Goal: Transaction & Acquisition: Obtain resource

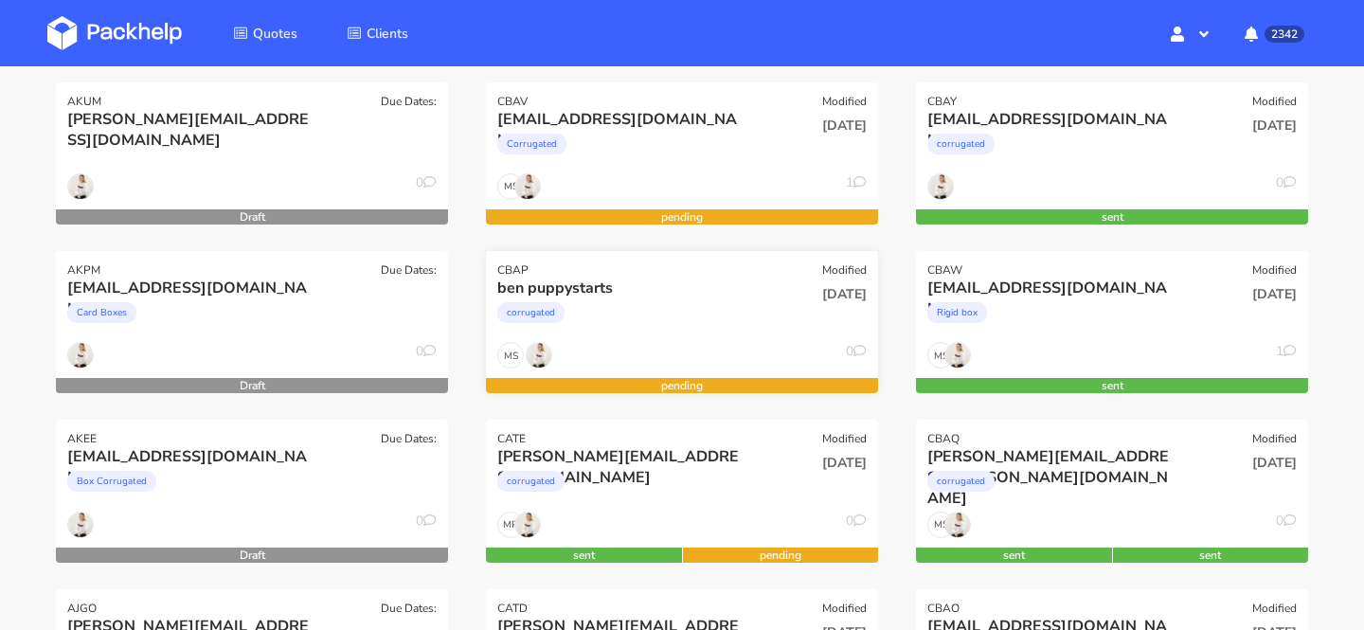
scroll to position [418, 0]
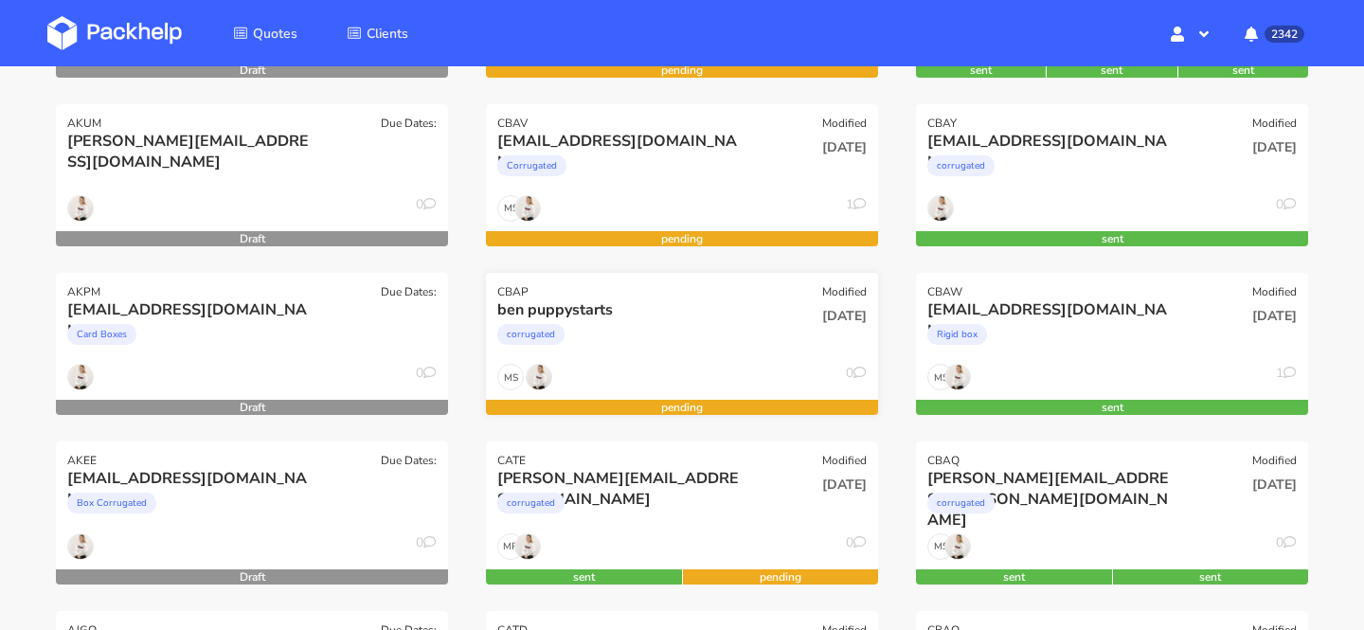
click at [662, 296] on div "CBAP Modified" at bounding box center [682, 286] width 392 height 27
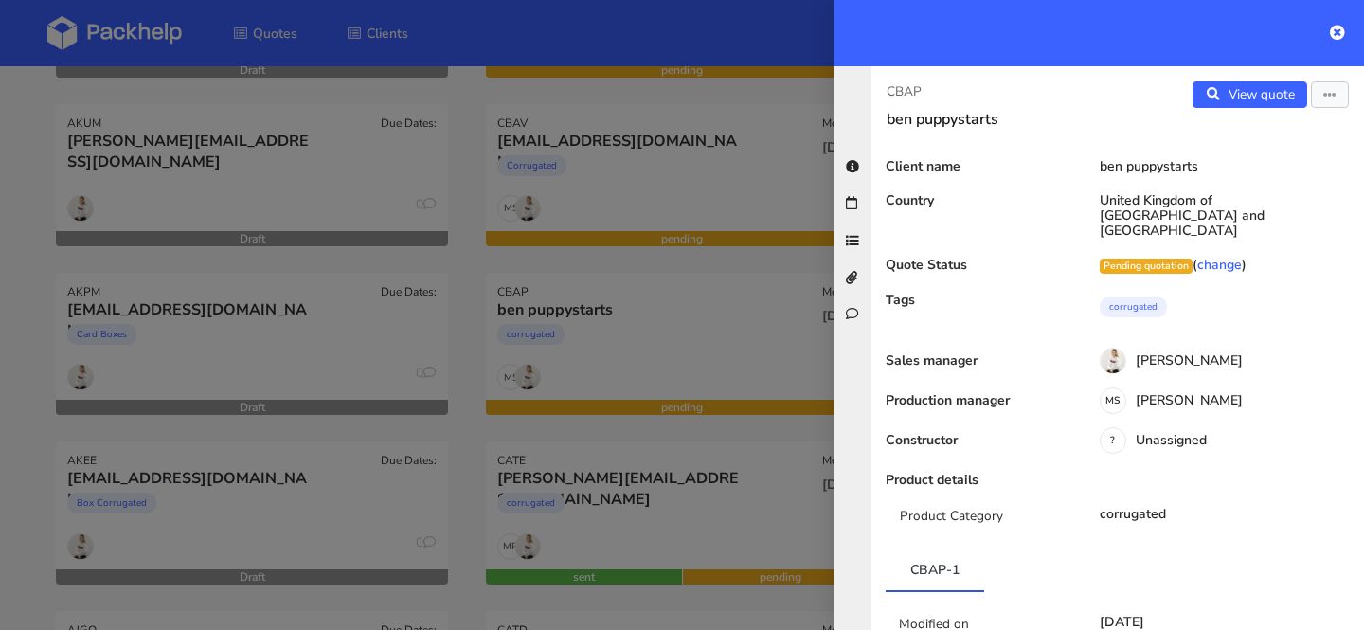
click at [892, 91] on p "CBAP" at bounding box center [995, 91] width 216 height 21
copy p "CBAP"
click at [723, 199] on div at bounding box center [682, 315] width 1364 height 630
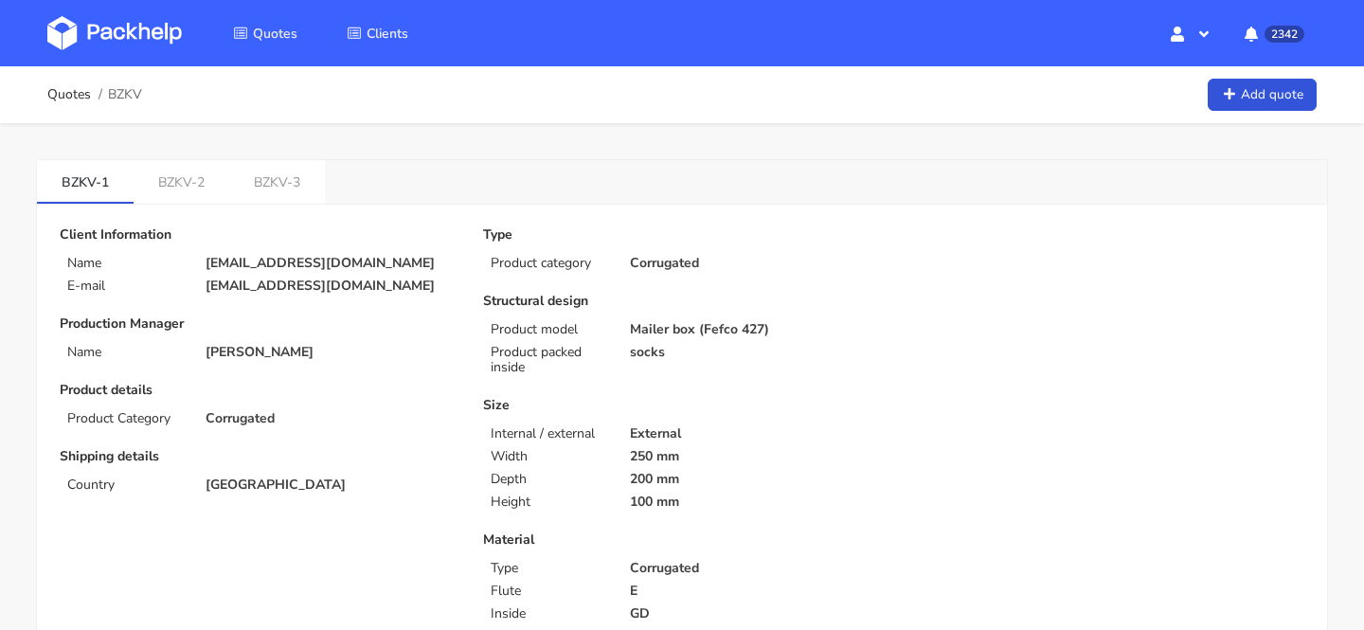
click at [123, 92] on span "BZKV" at bounding box center [125, 94] width 34 height 15
copy span "BZKV"
click at [120, 36] on img at bounding box center [114, 33] width 135 height 34
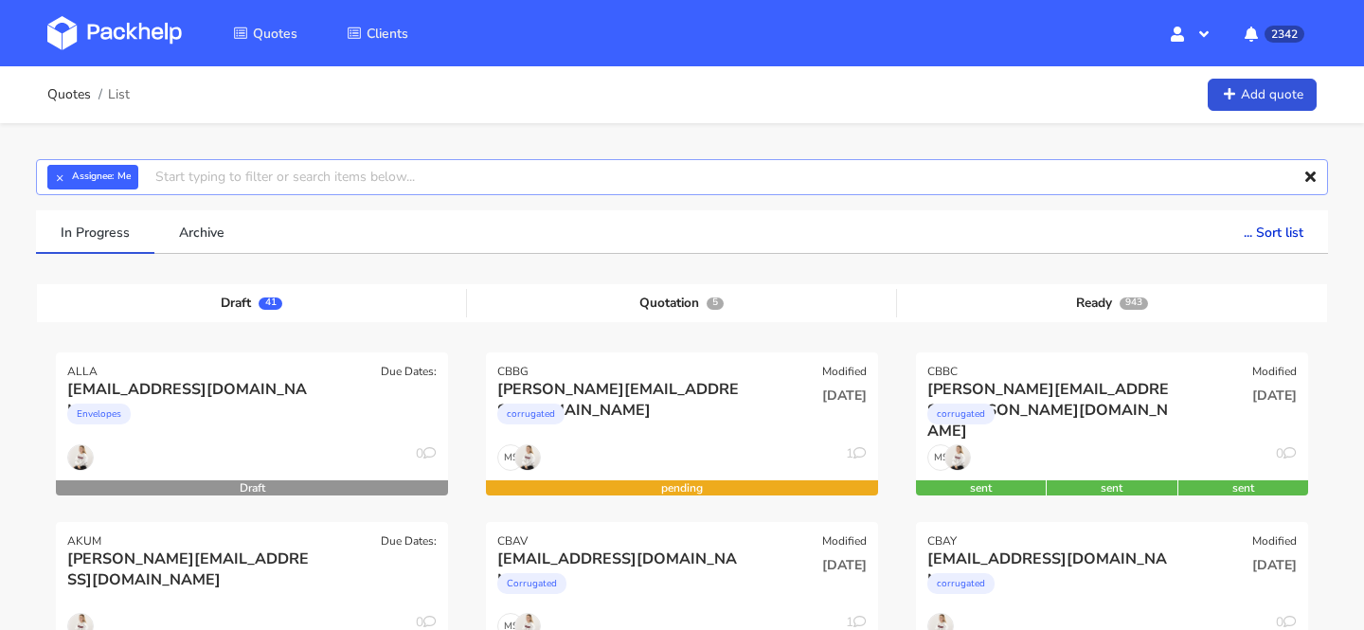
click at [529, 171] on input "text" at bounding box center [682, 177] width 1292 height 36
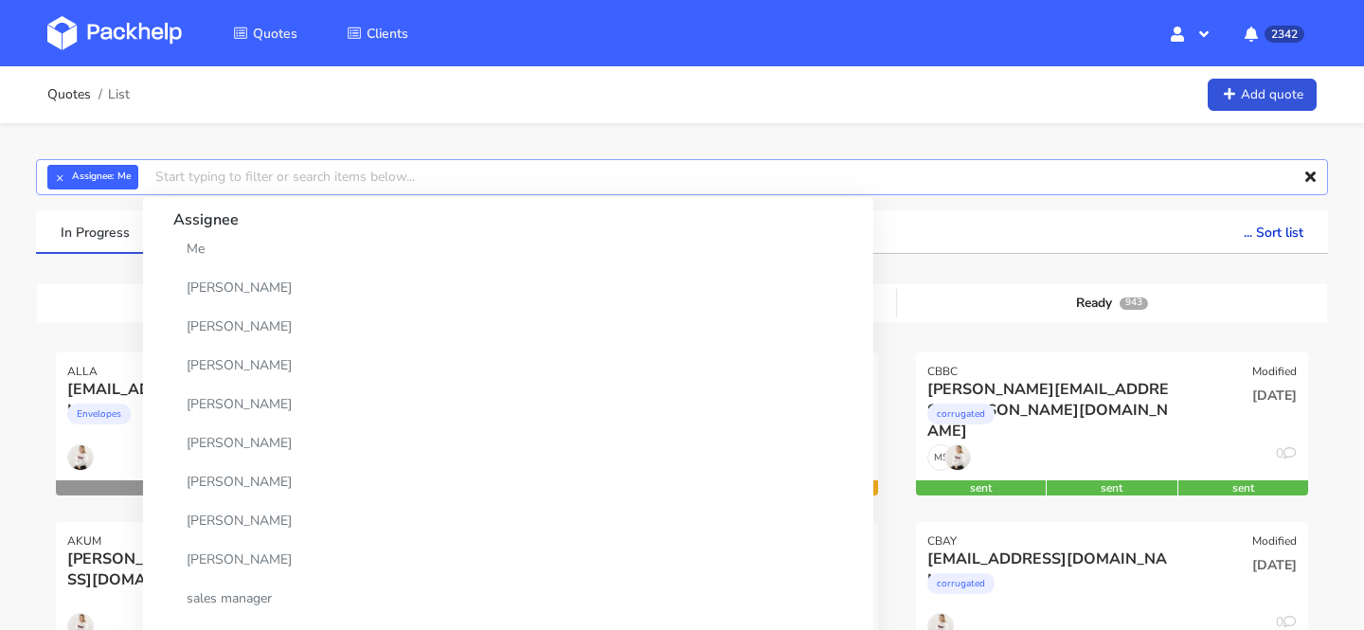
paste input "BZKV"
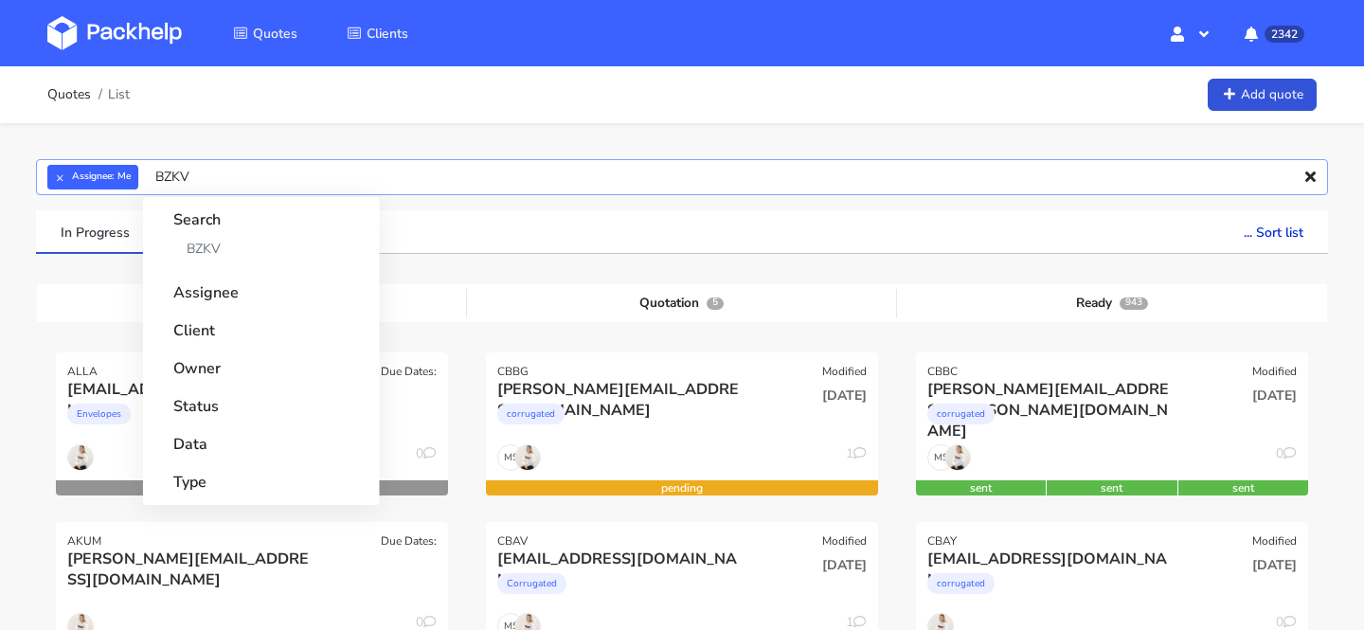
type input "BZK"
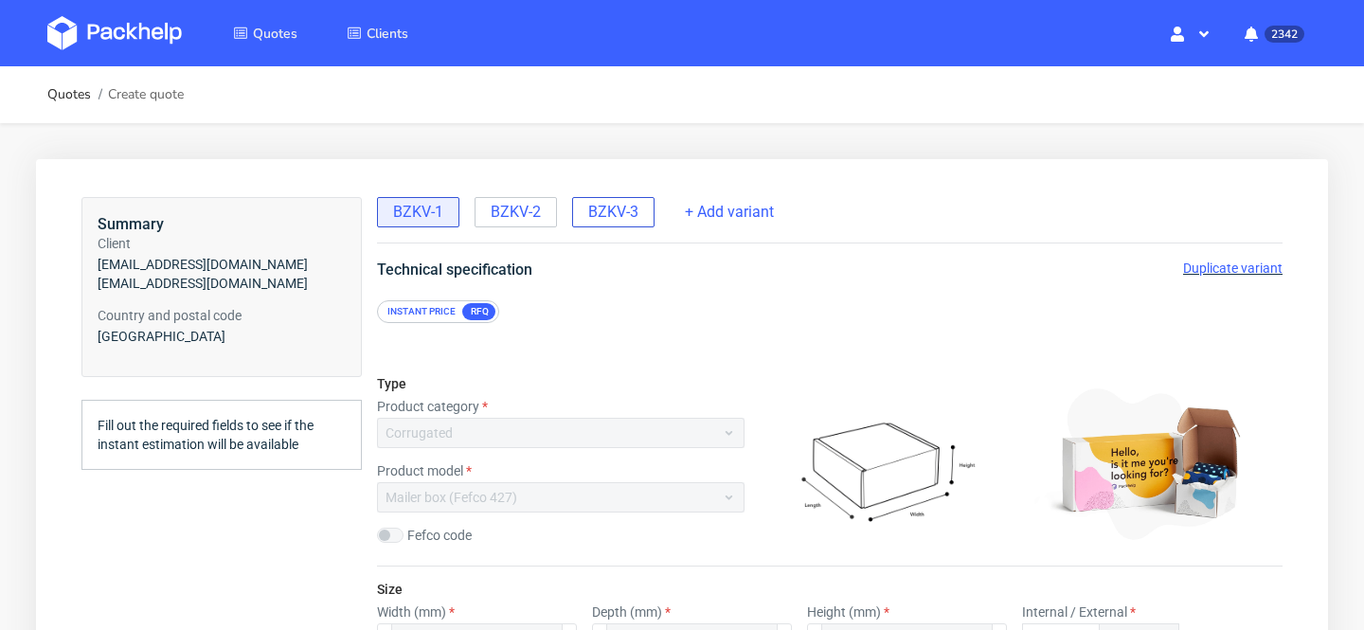
click at [609, 199] on div "BZKV-3" at bounding box center [613, 212] width 82 height 30
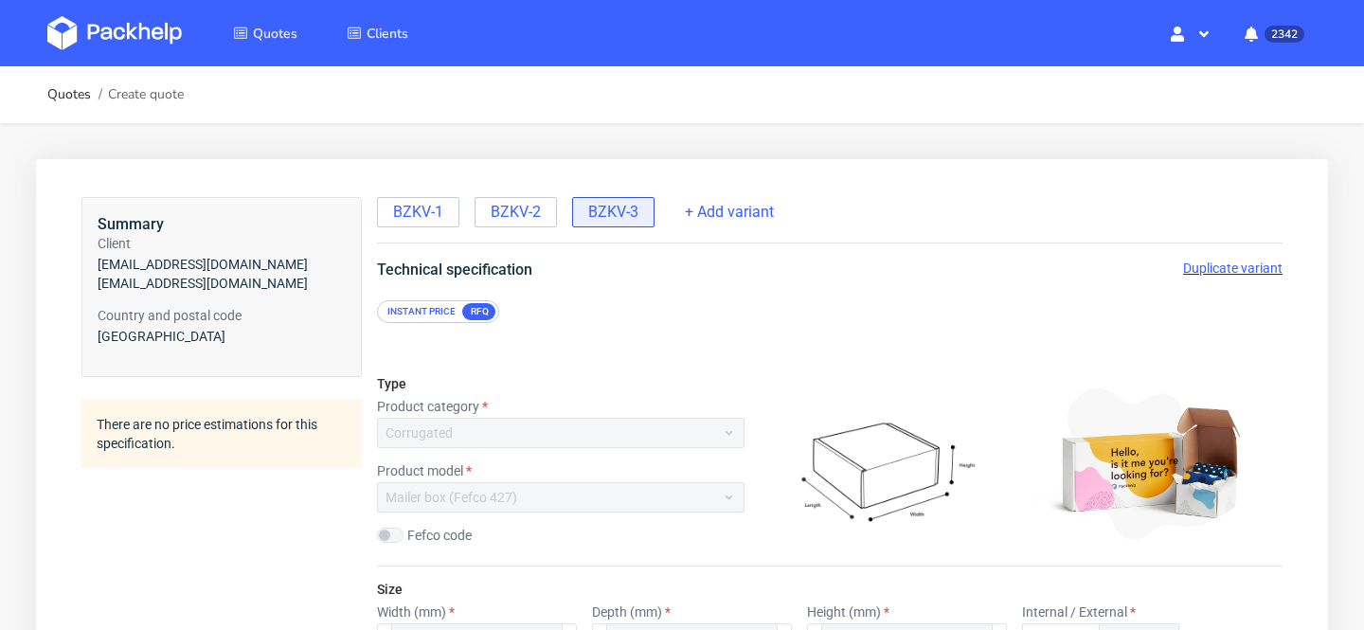
click at [1212, 266] on span "Duplicate variant" at bounding box center [1232, 267] width 99 height 15
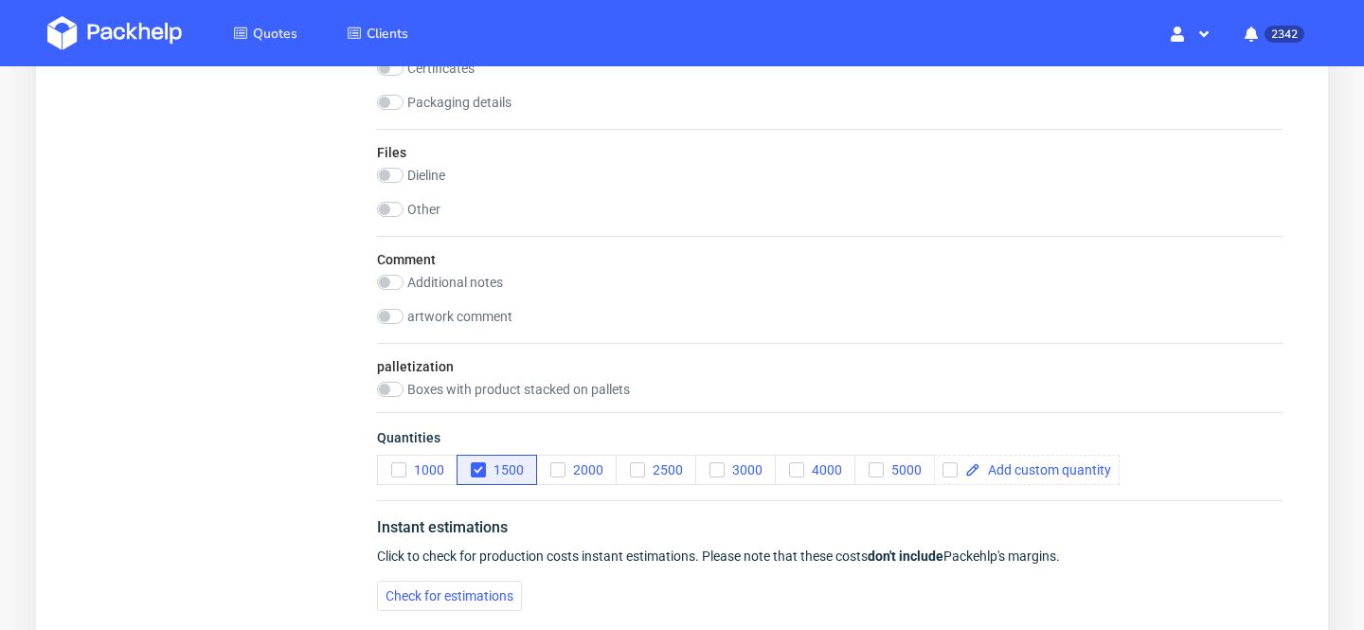
scroll to position [2598, 0]
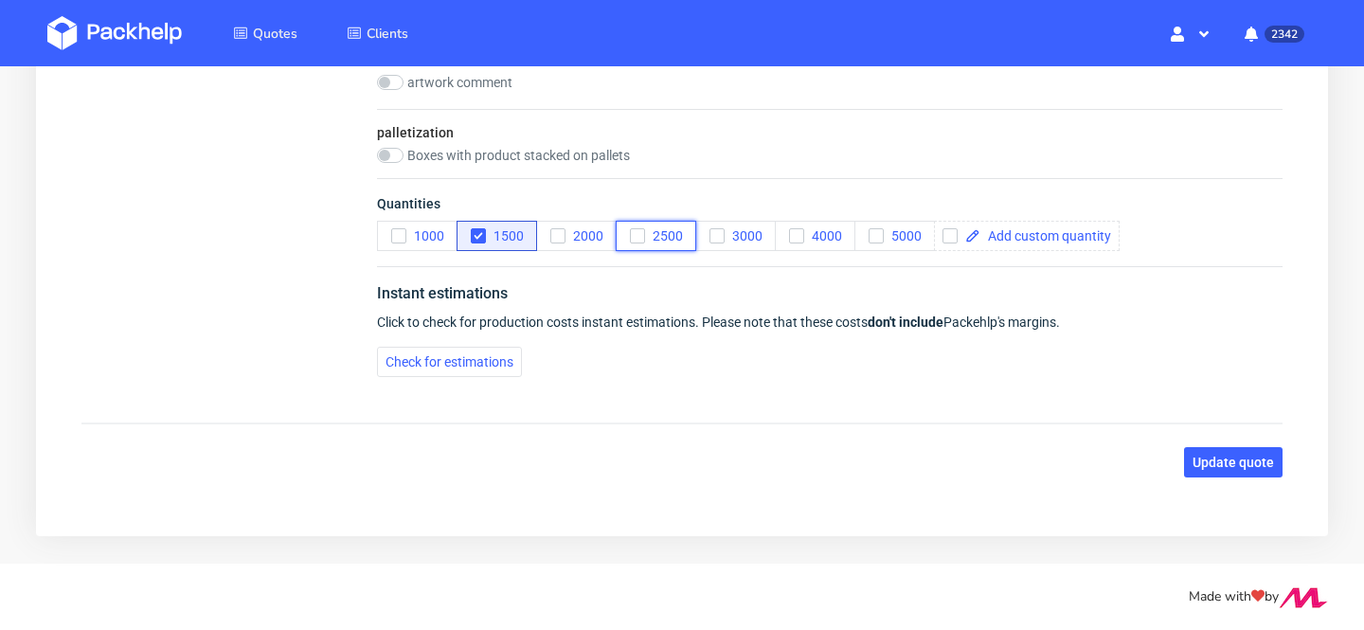
click at [652, 239] on span "2500" at bounding box center [664, 235] width 38 height 15
click at [467, 241] on button "1500" at bounding box center [497, 236] width 81 height 30
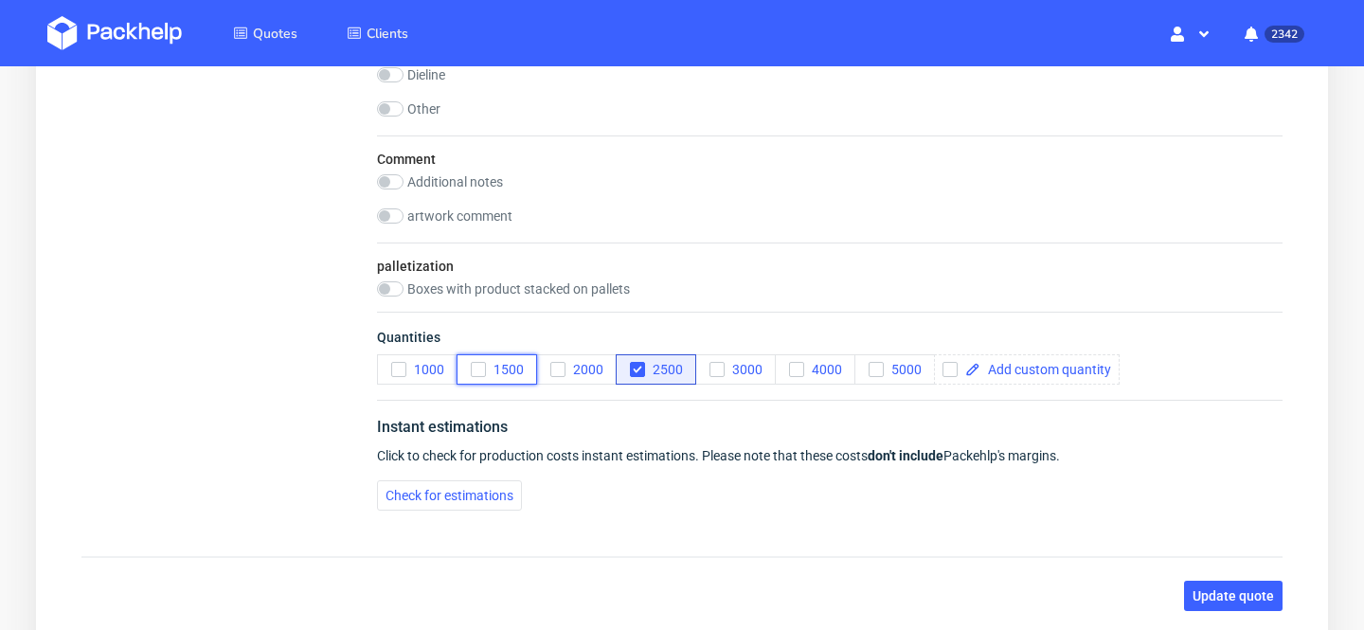
scroll to position [2463, 0]
click at [450, 219] on label "artwork comment" at bounding box center [459, 217] width 105 height 15
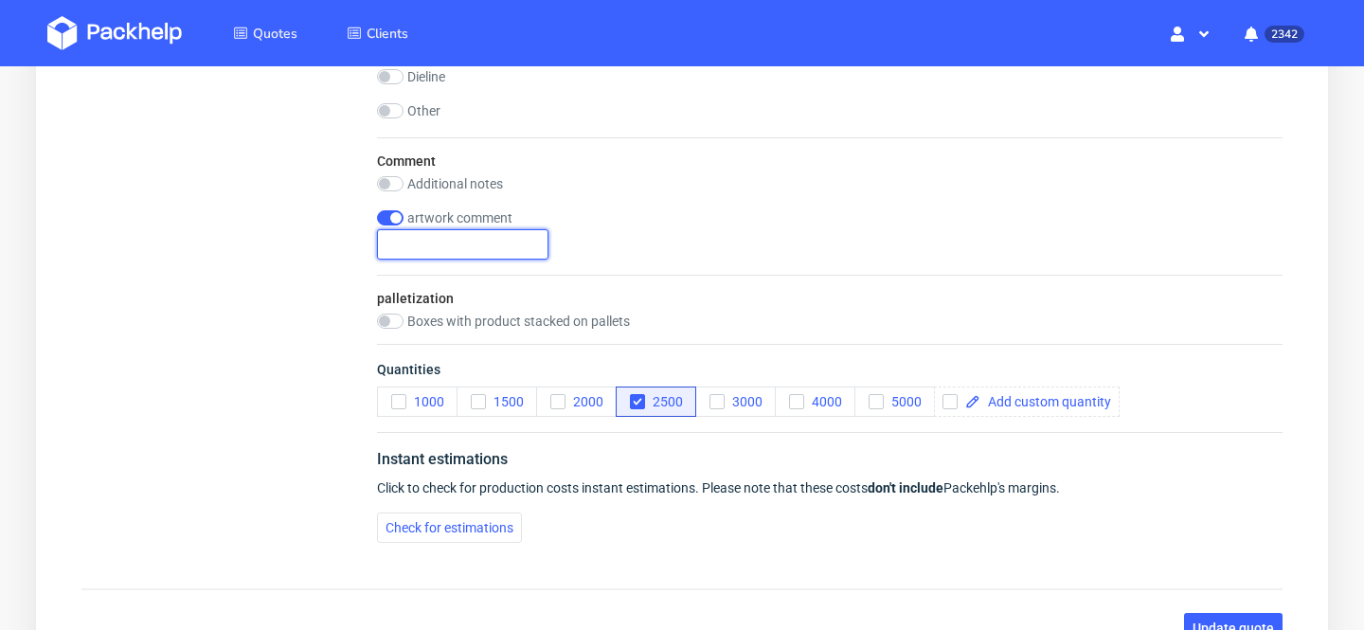
click at [489, 243] on input "text" at bounding box center [462, 244] width 171 height 30
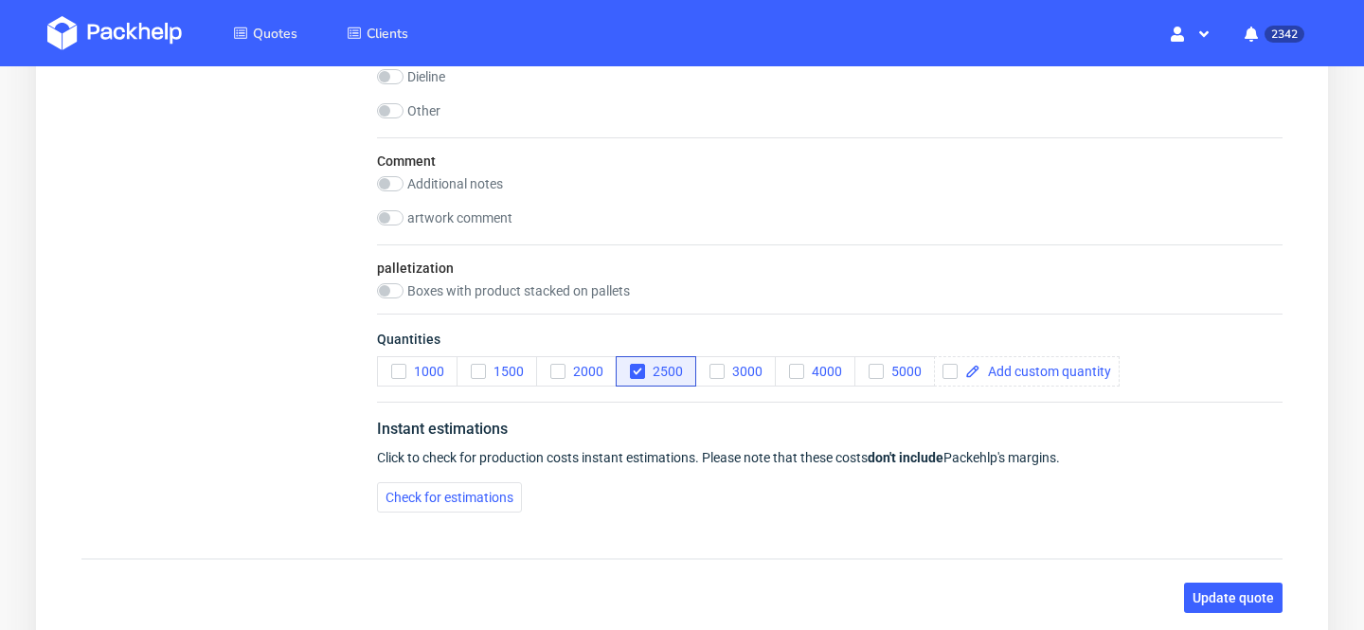
click at [422, 215] on label "artwork comment" at bounding box center [459, 217] width 105 height 15
checkbox input "true"
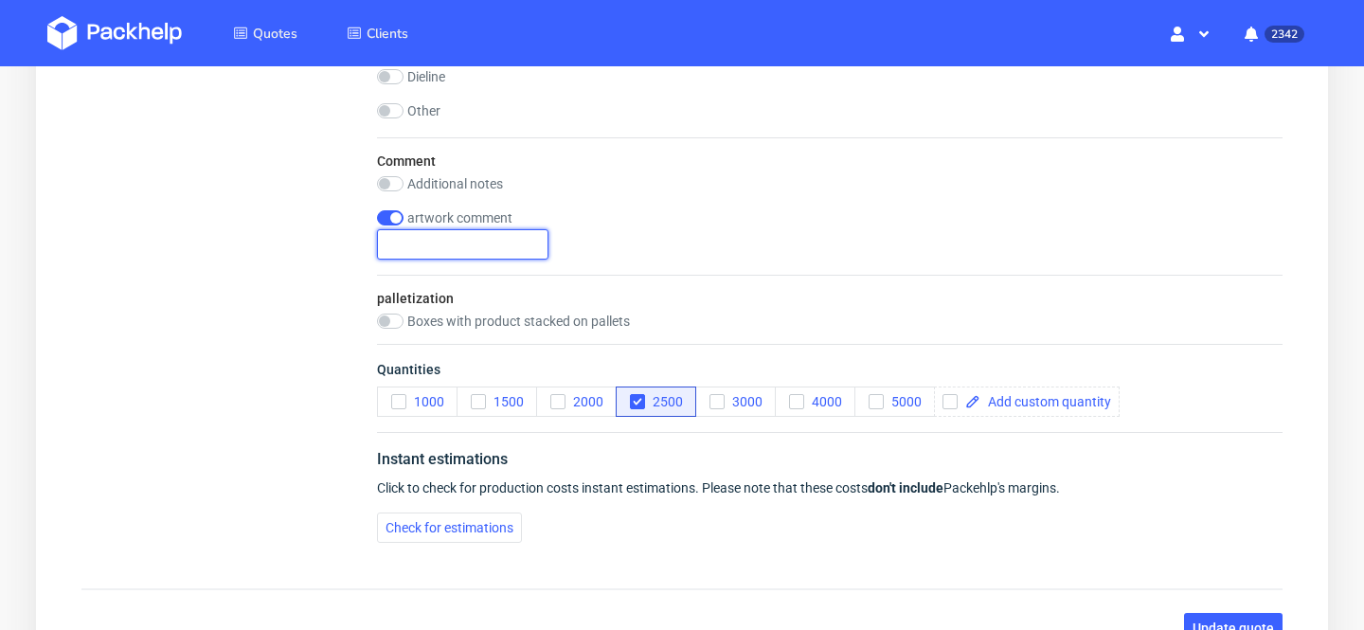
click at [458, 248] on input "text" at bounding box center [462, 244] width 171 height 30
paste input "Potrzebujemy 1500 szt. pudełek w jednym designie oraz 1000 szt. takich samych p…"
type input "Potrzebujemy 1500 szt. pudełek w jednym designie oraz 1000 szt. takich samych p…"
click at [687, 246] on div "artwork comment Potrzebujemy 1500 szt. pudełek w jednym designie oraz 1000 szt.…" at bounding box center [830, 234] width 906 height 49
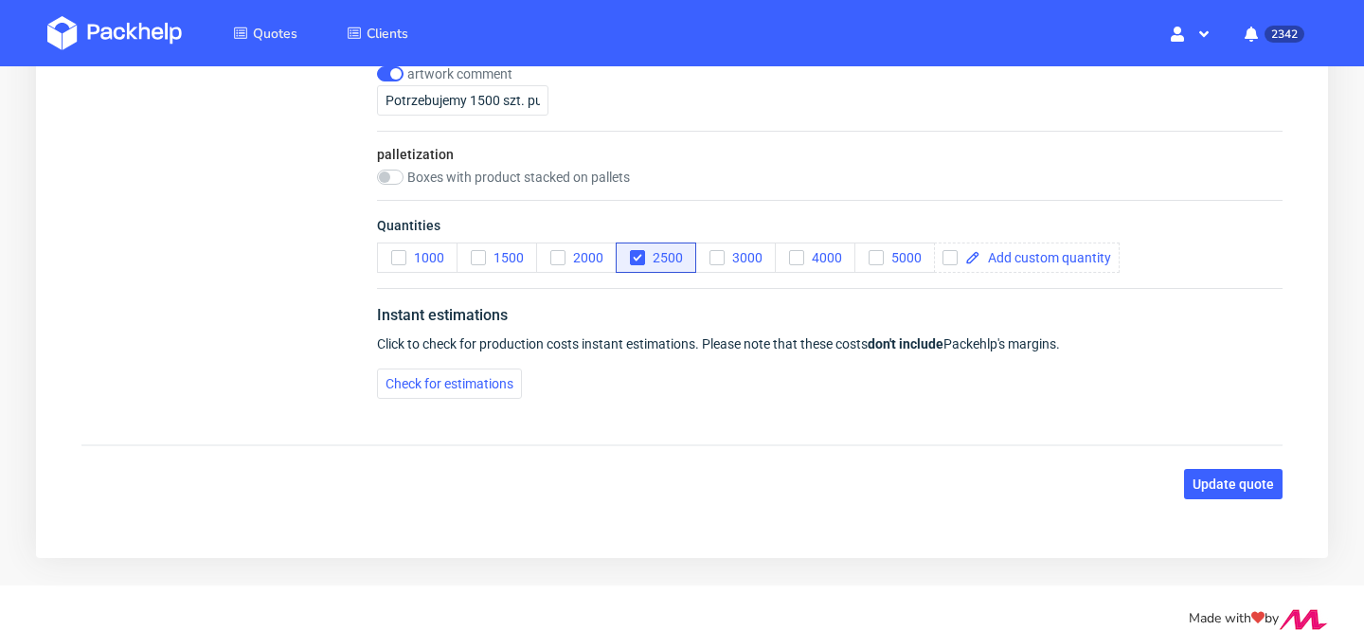
scroll to position [2629, 0]
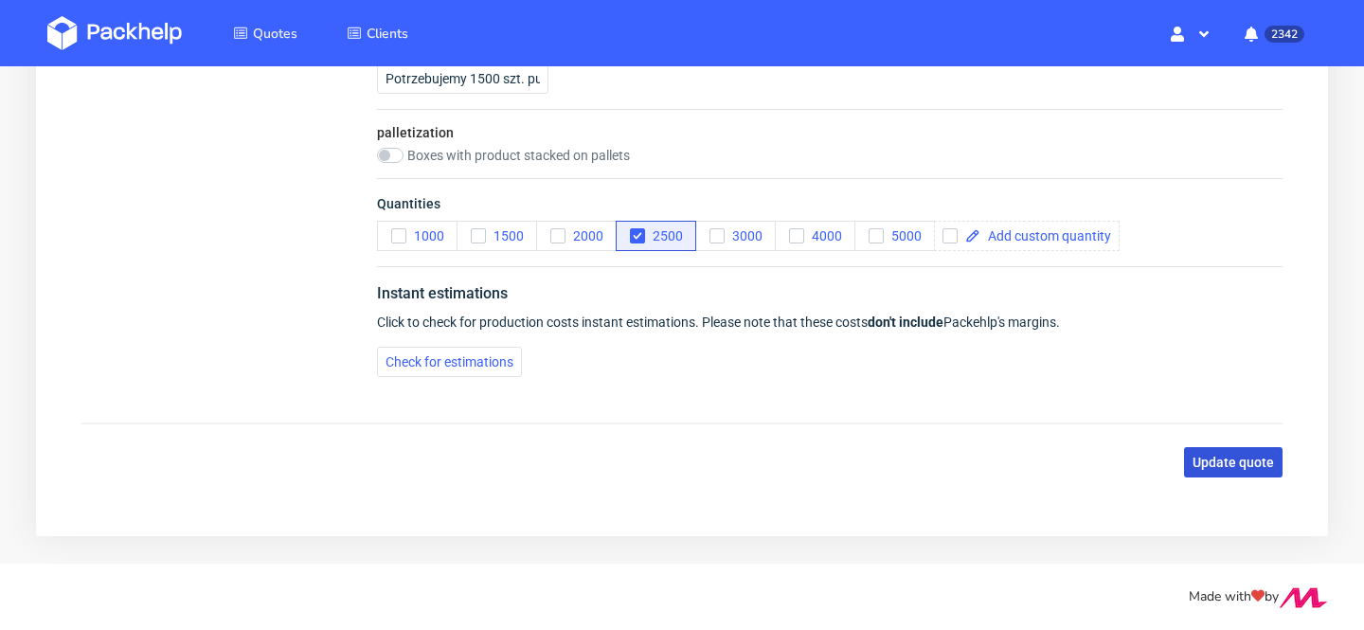
click at [1233, 459] on span "Update quote" at bounding box center [1233, 462] width 81 height 13
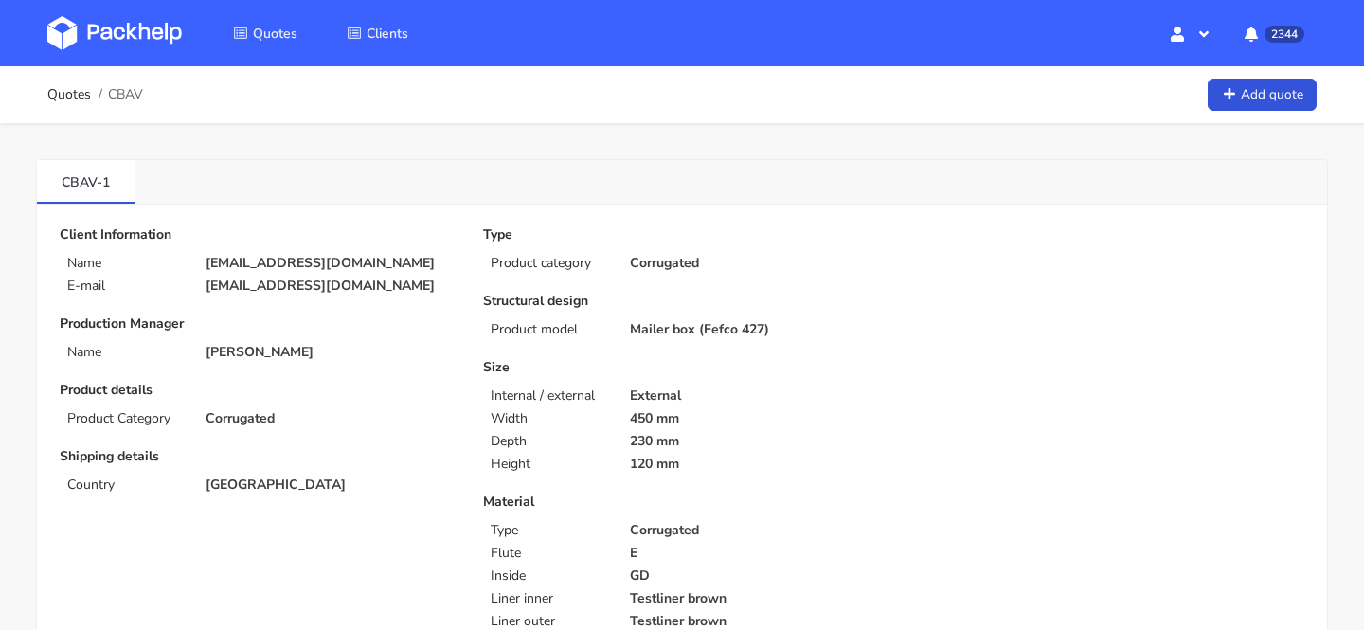
click at [121, 94] on span "CBAV" at bounding box center [125, 94] width 35 height 15
copy span "CBAV"
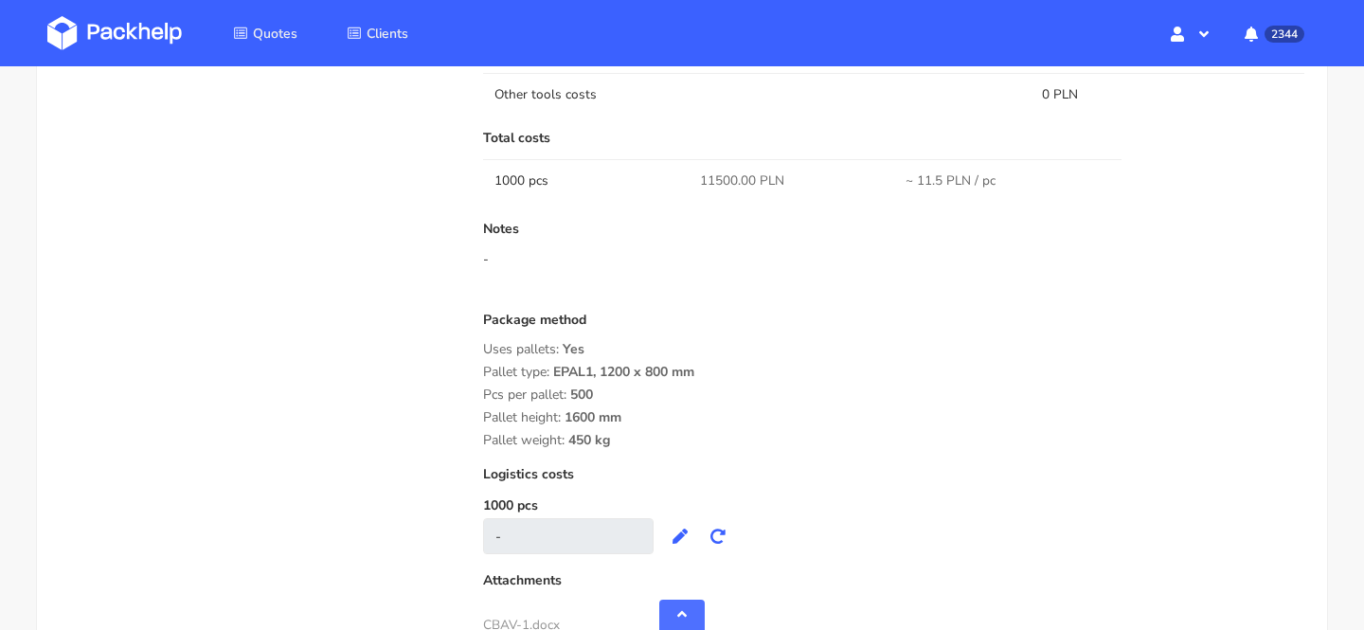
scroll to position [1626, 0]
click at [717, 181] on span "11500.00 PLN" at bounding box center [742, 182] width 84 height 19
copy span "11500.00"
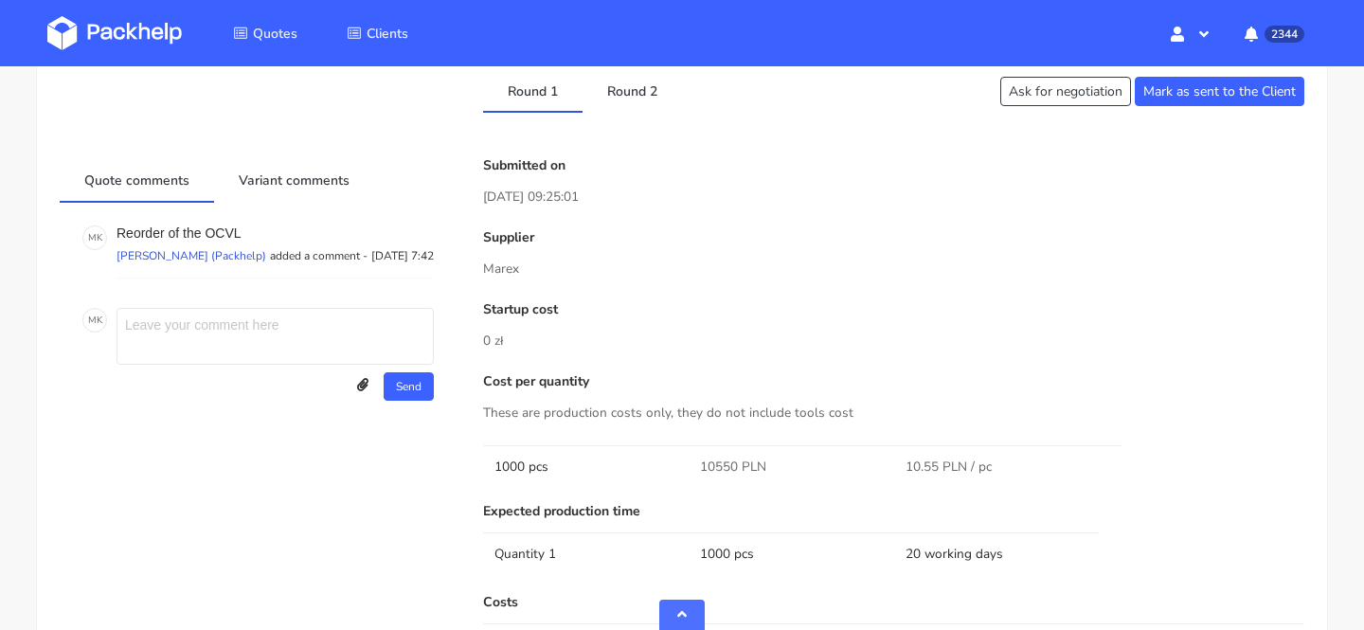
scroll to position [1015, 0]
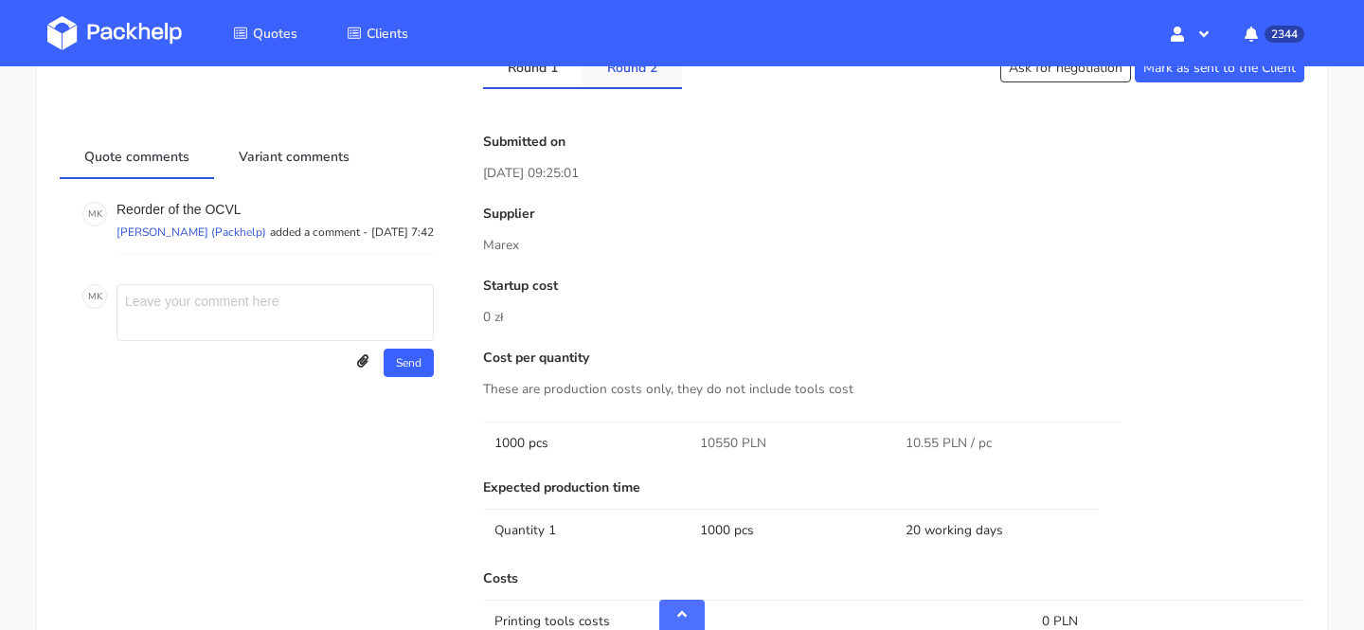
click at [632, 79] on link "Round 2" at bounding box center [632, 66] width 99 height 42
click at [547, 80] on link "Round 1" at bounding box center [532, 66] width 99 height 42
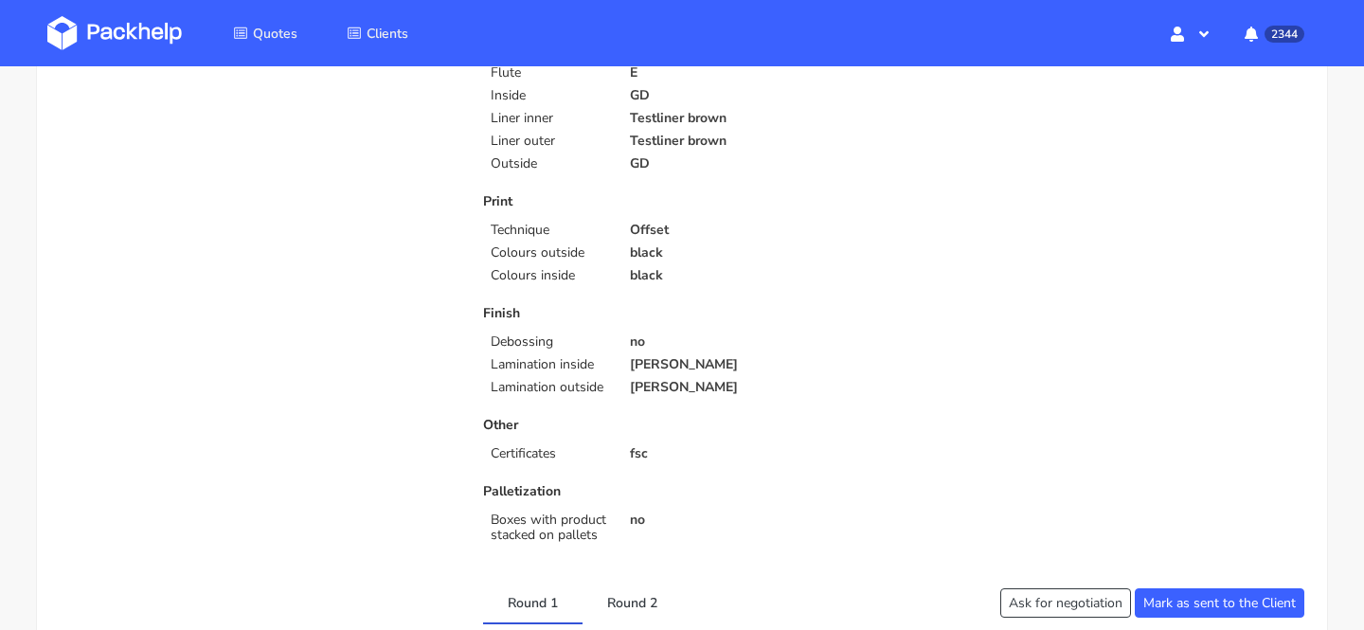
scroll to position [62, 0]
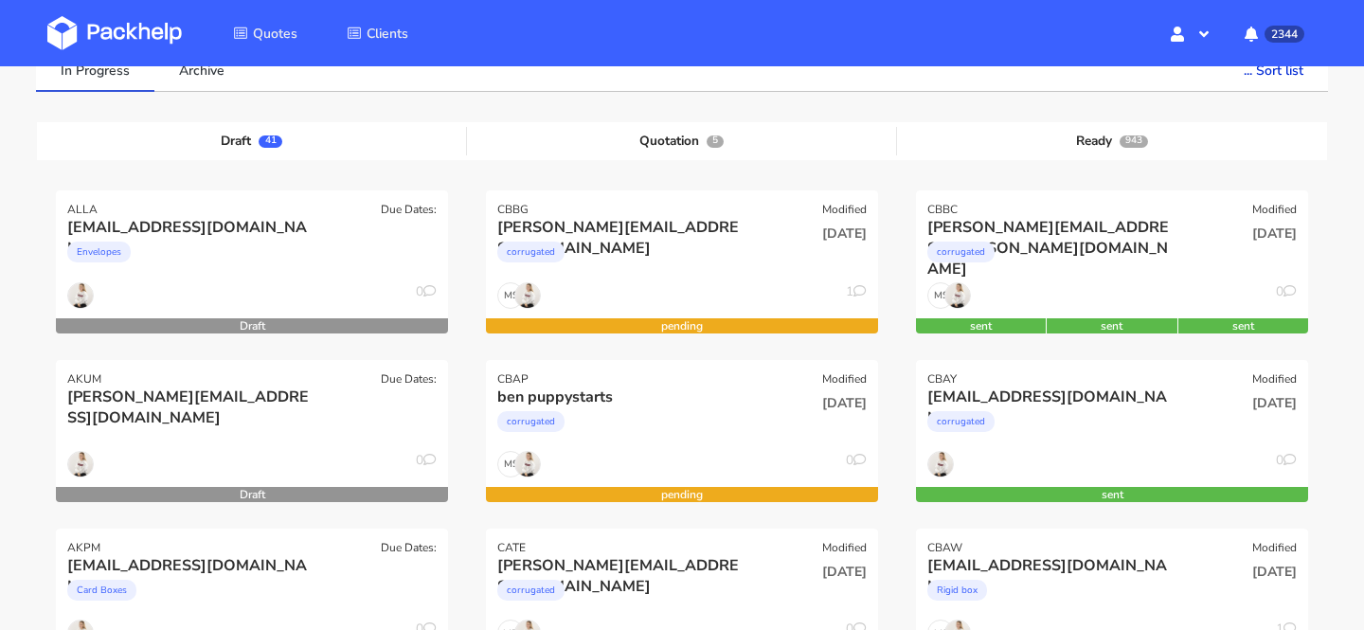
scroll to position [142, 0]
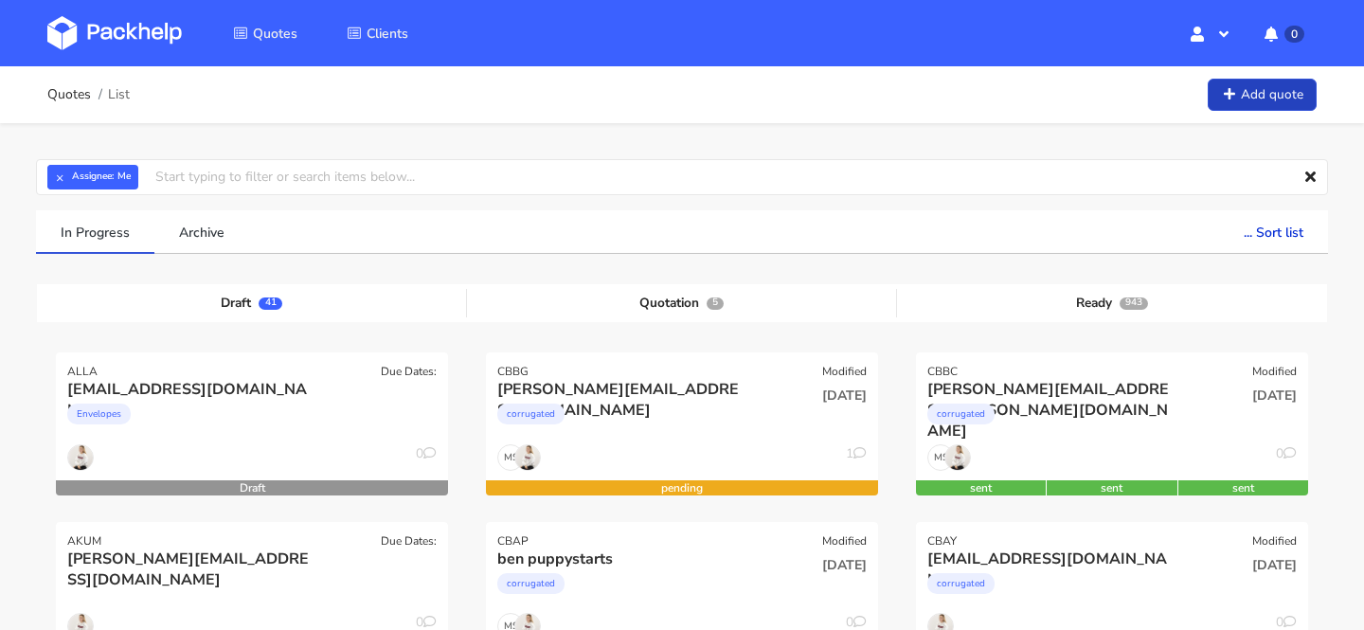
click at [1263, 91] on link "Add quote" at bounding box center [1262, 95] width 109 height 33
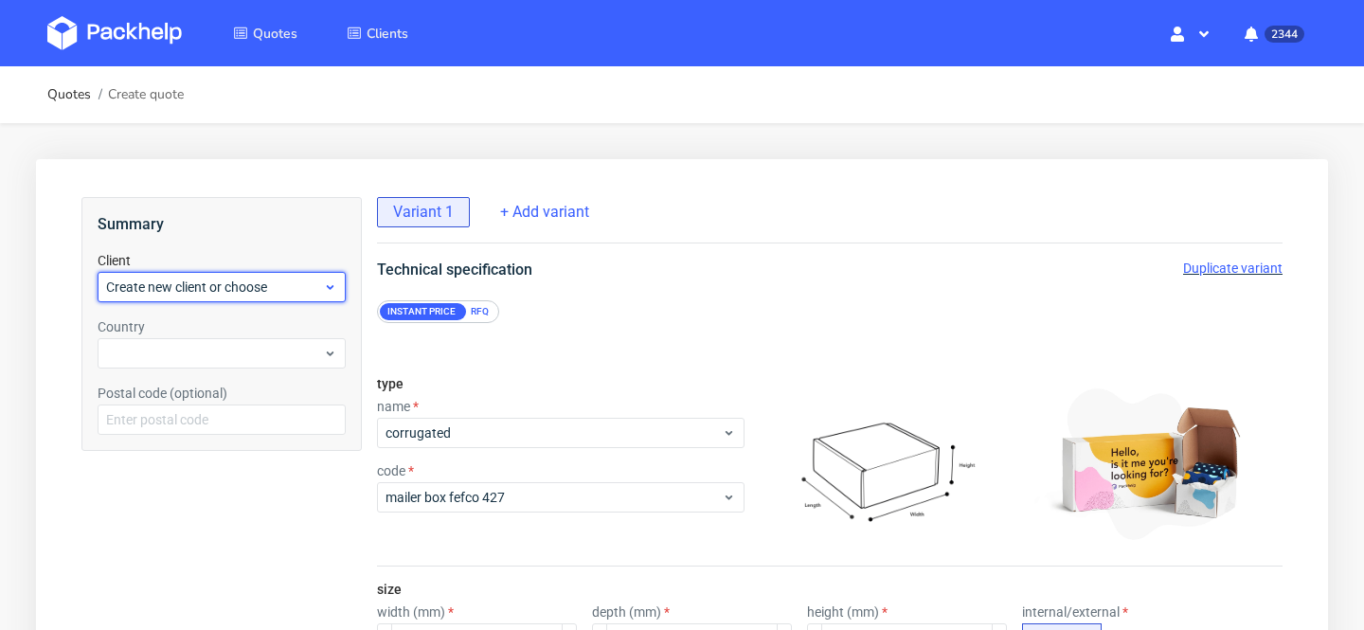
click at [274, 288] on span "Create new client or choose" at bounding box center [214, 287] width 217 height 19
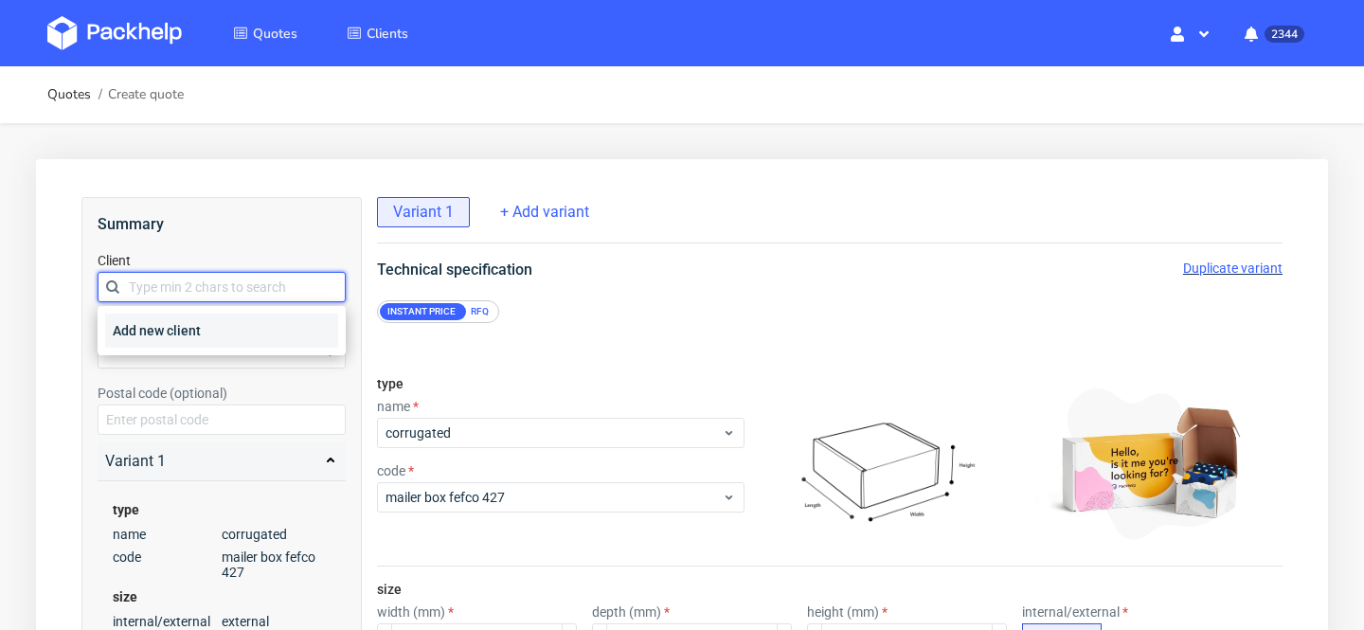
paste input "Emma.Gleeson@bearmarket.ie"
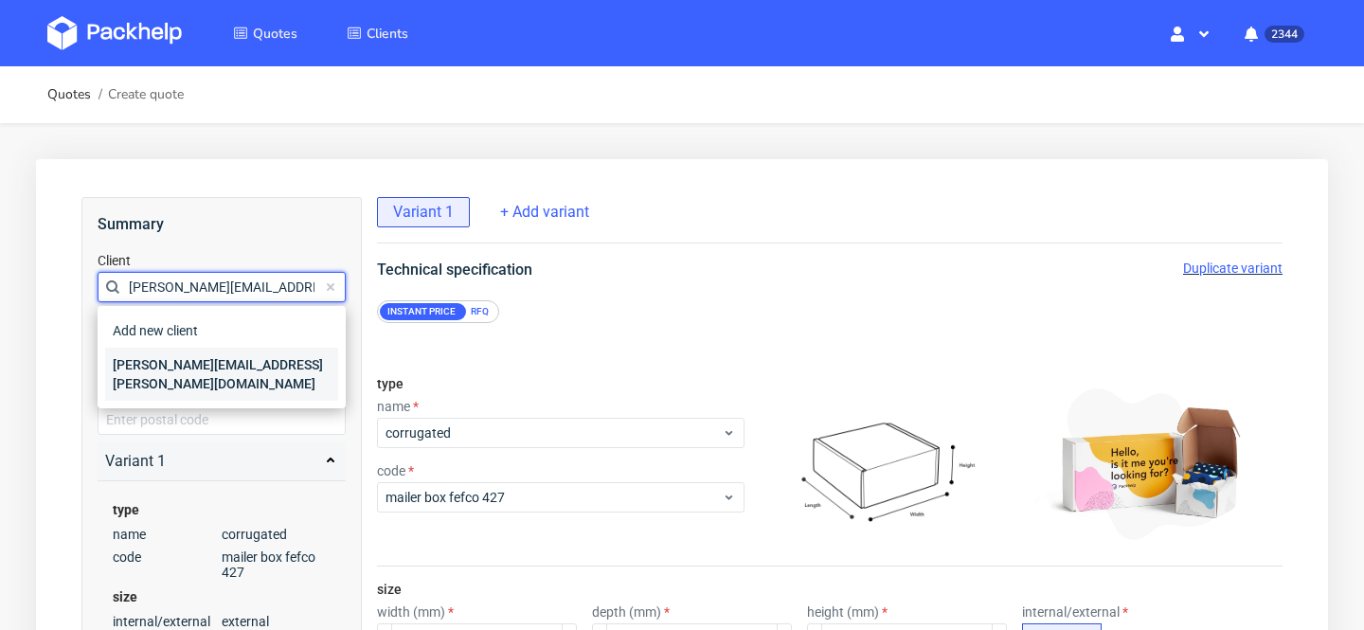
type input "Emma.Gleeson@bearmarket.ie"
click at [254, 363] on div "emma.gleeson@bearmarket.ie" at bounding box center [221, 374] width 233 height 53
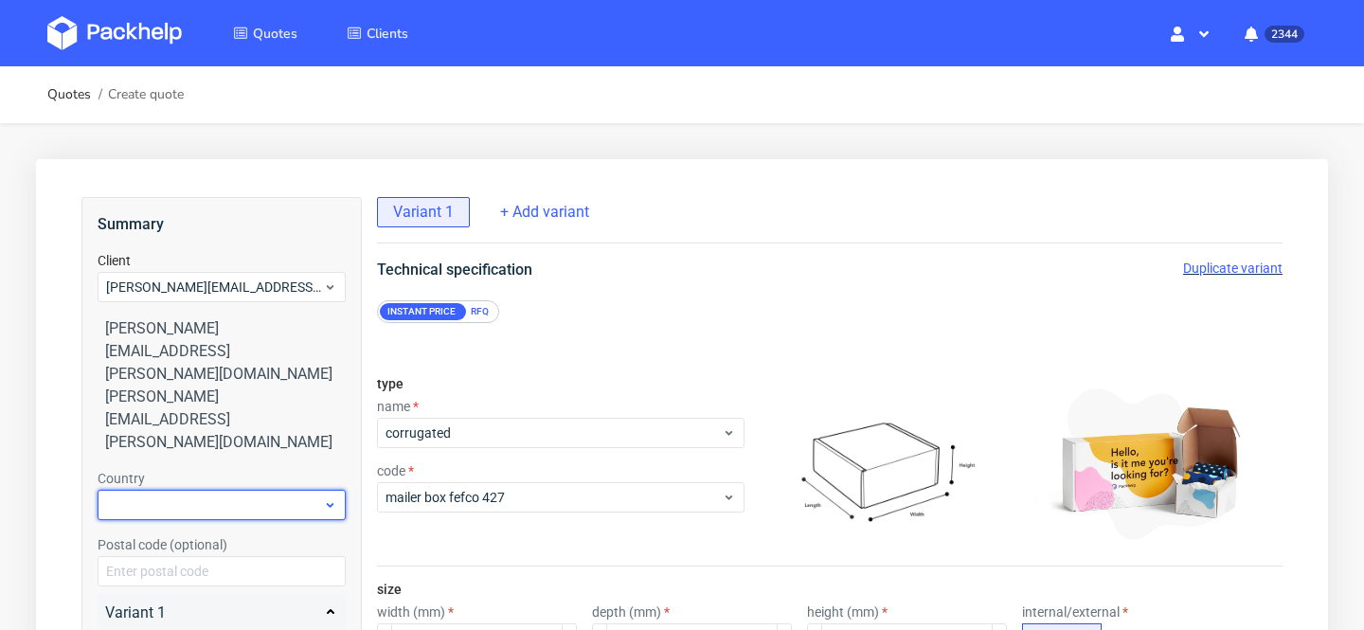
click at [272, 490] on div at bounding box center [222, 505] width 248 height 30
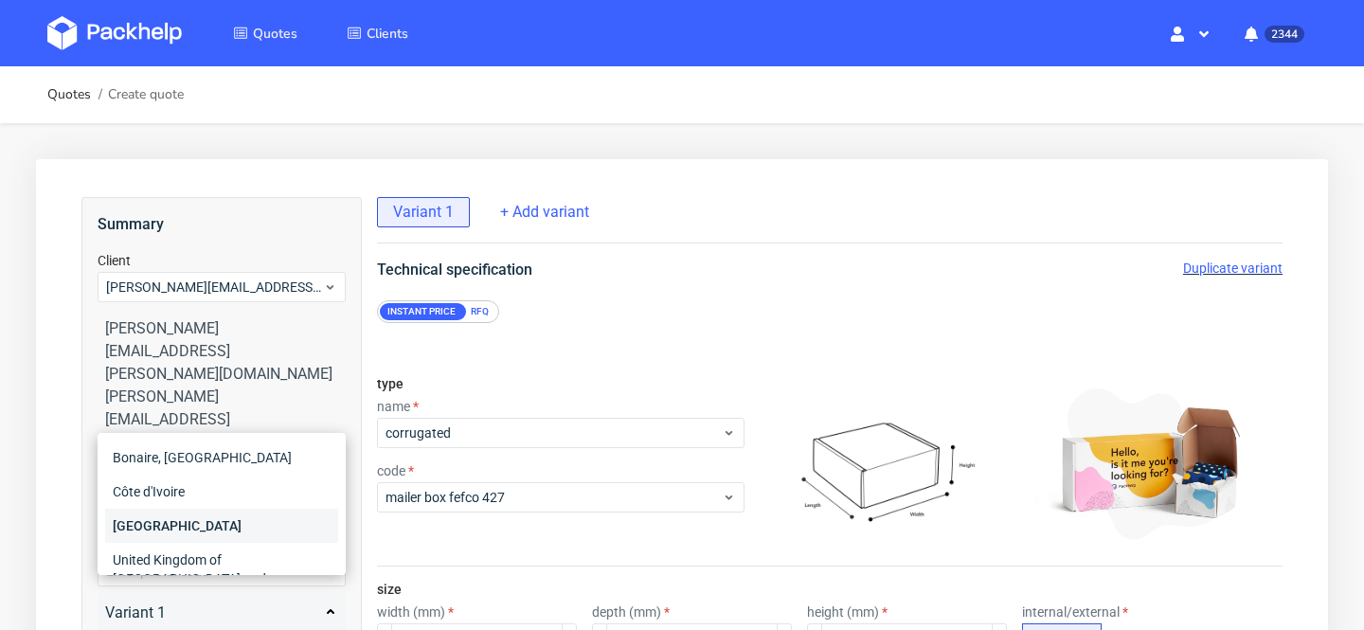
type input "ire"
click at [222, 537] on div "Ireland" at bounding box center [221, 526] width 233 height 34
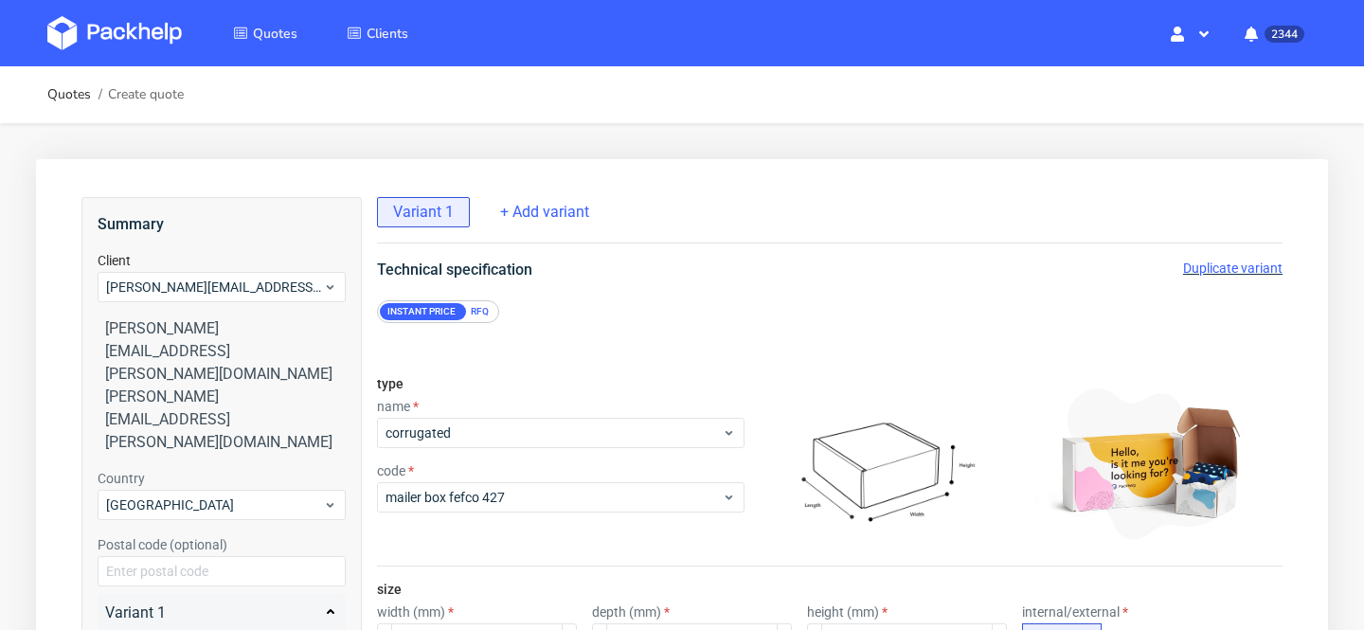
click at [474, 314] on div "RFQ" at bounding box center [479, 311] width 33 height 17
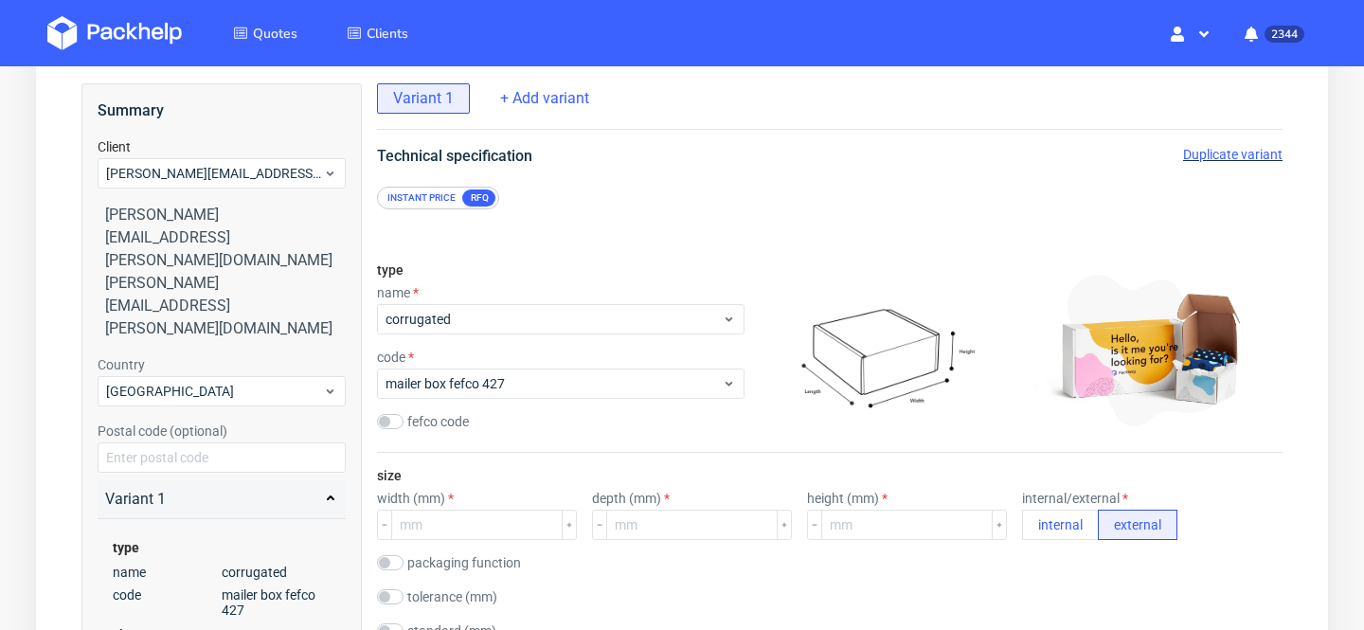
scroll to position [134, 0]
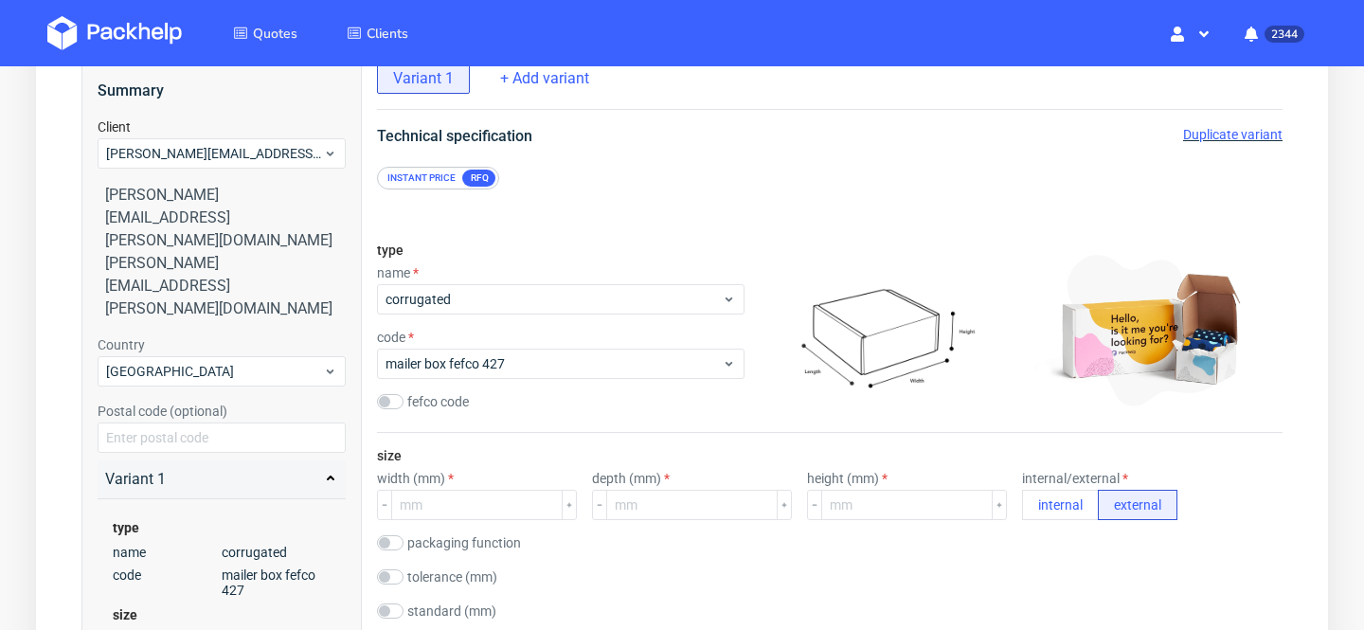
click at [533, 278] on div "name" at bounding box center [561, 272] width 368 height 15
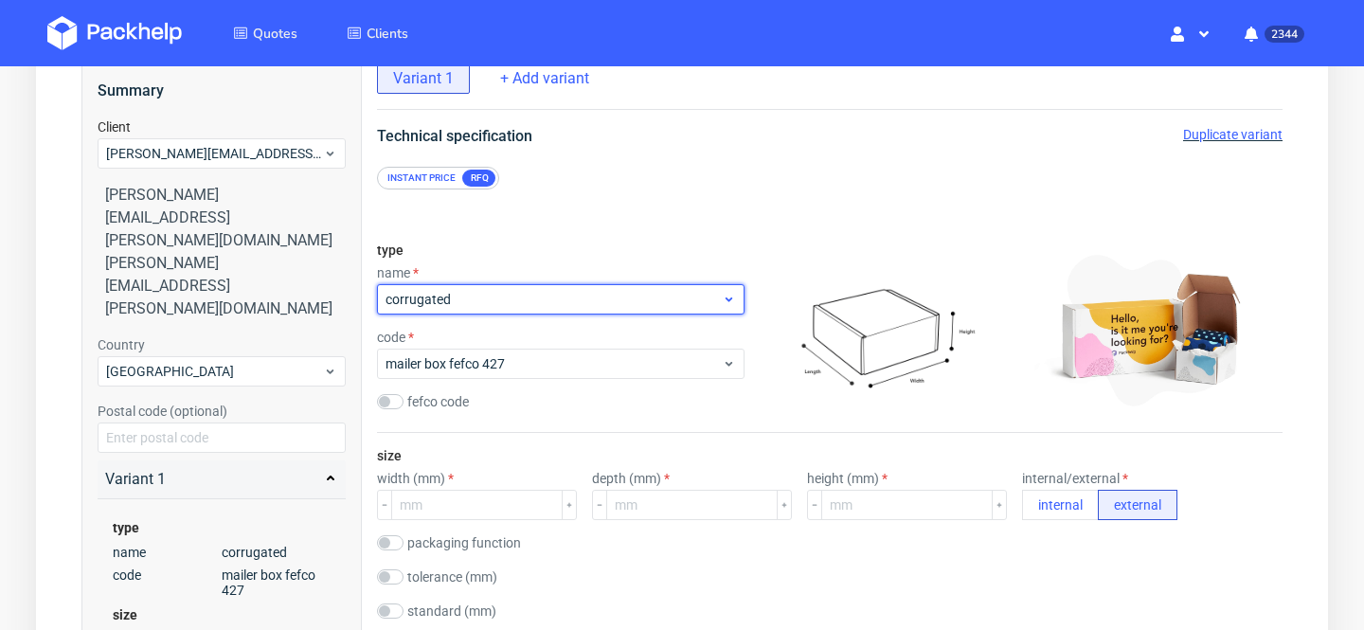
click at [533, 301] on span "corrugated" at bounding box center [554, 299] width 336 height 19
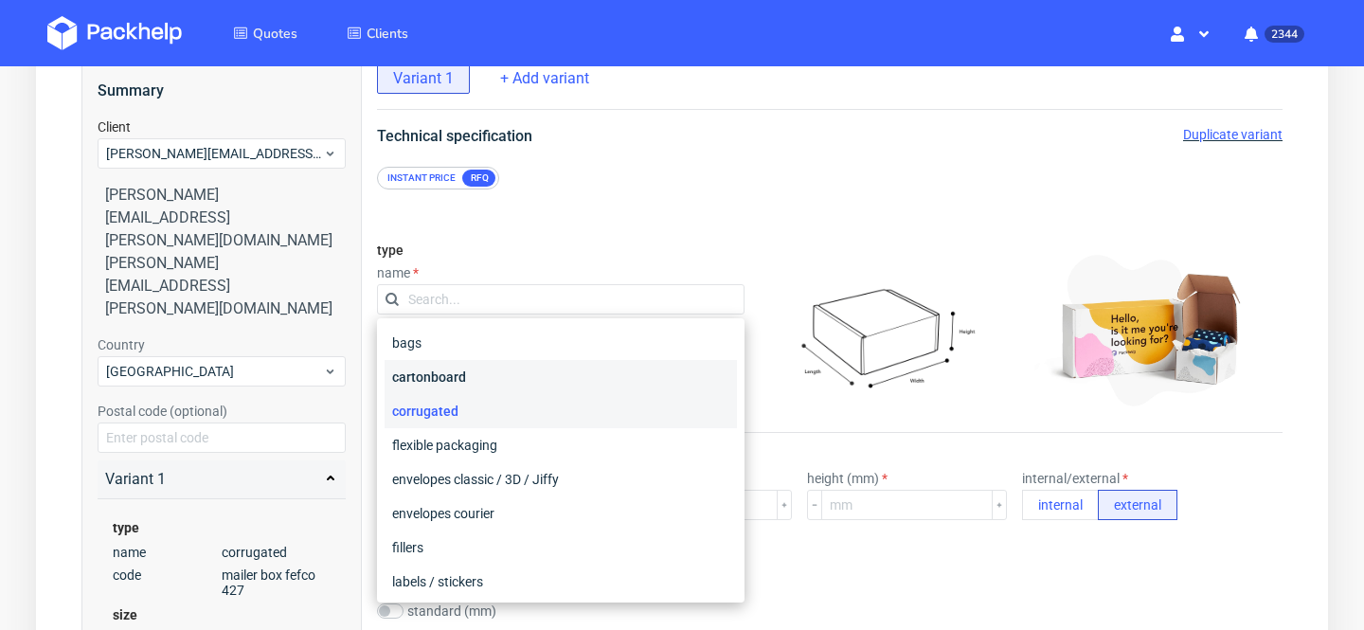
click at [526, 381] on div "cartonboard" at bounding box center [561, 377] width 352 height 34
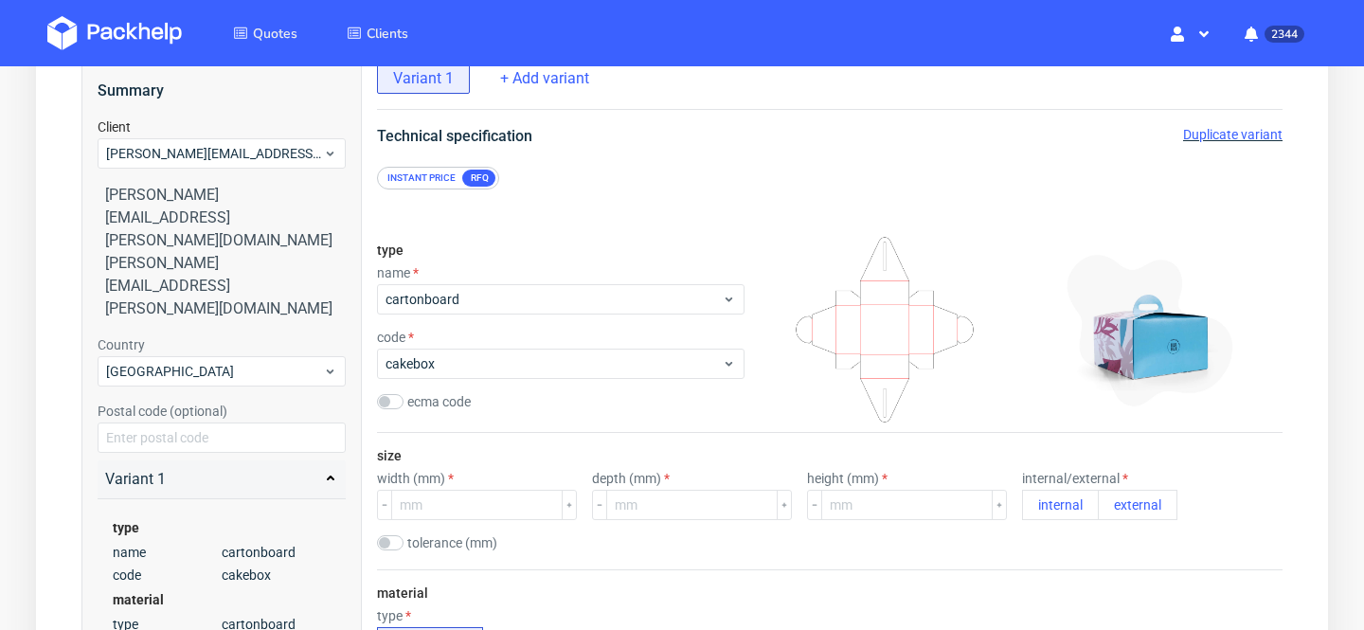
click at [472, 379] on div "type name cartonboard code cakebox ecma code" at bounding box center [561, 329] width 368 height 205
click at [468, 365] on span "cakebox" at bounding box center [554, 363] width 336 height 19
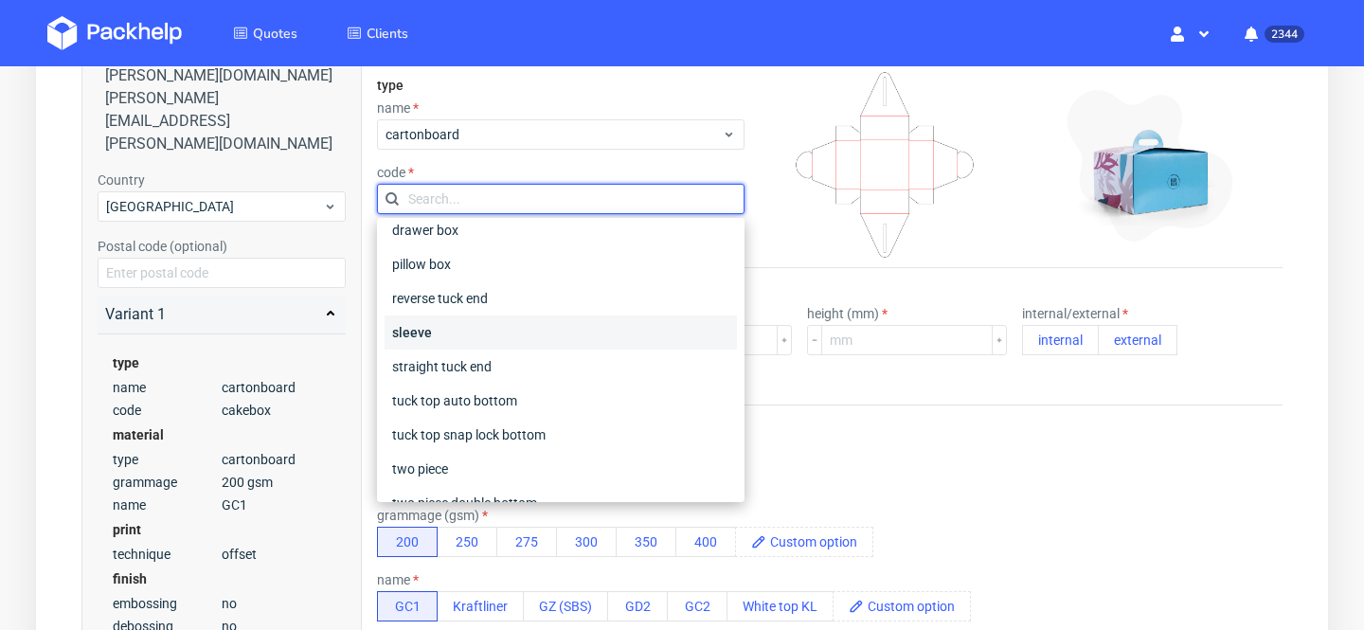
scroll to position [233, 0]
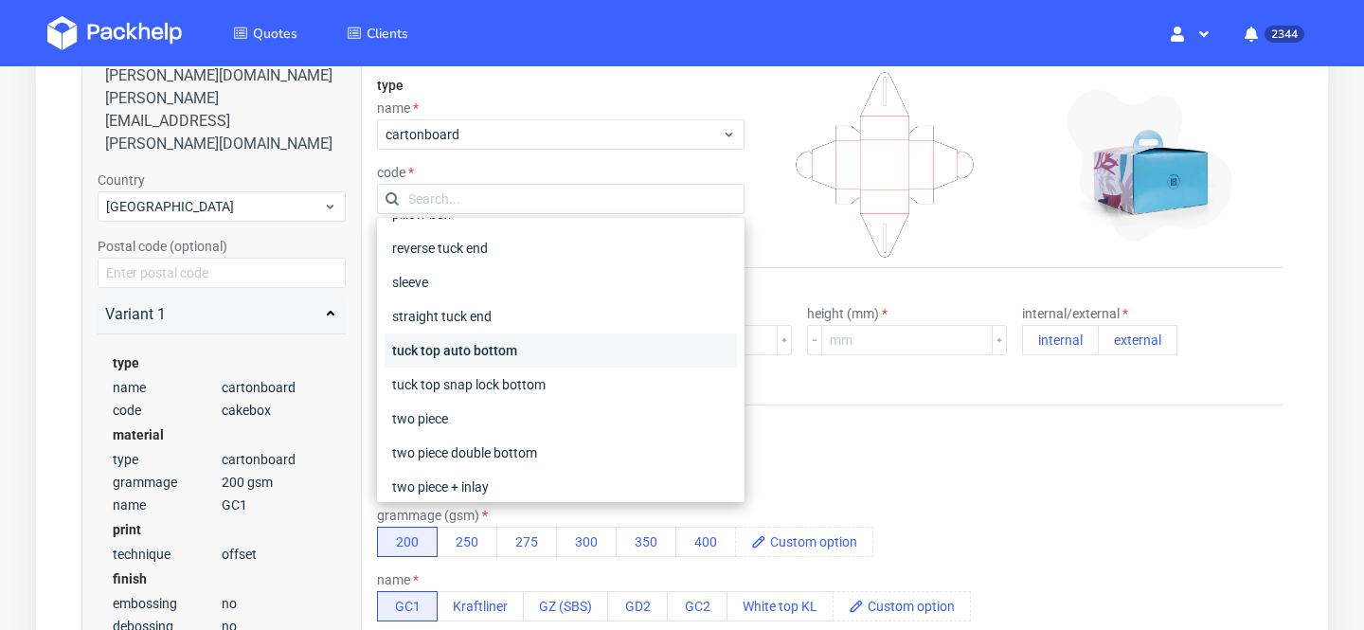
click at [551, 350] on div "tuck top auto bottom" at bounding box center [561, 350] width 352 height 34
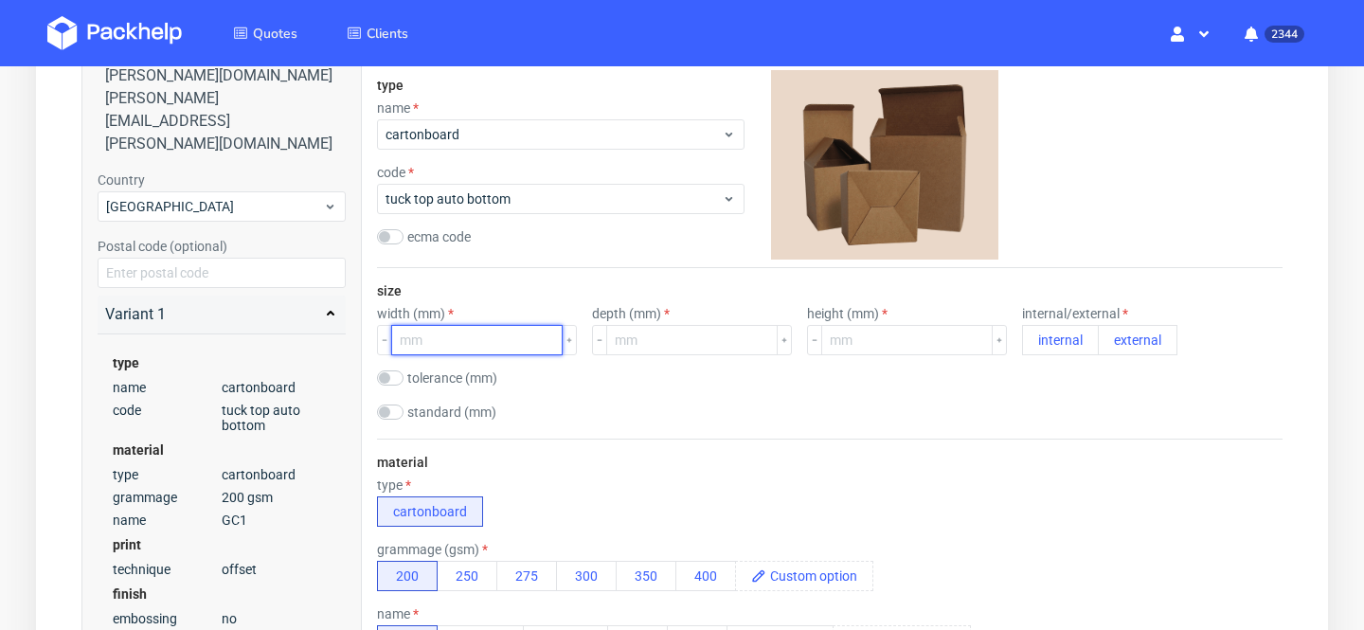
click at [456, 332] on input "number" at bounding box center [476, 340] width 171 height 30
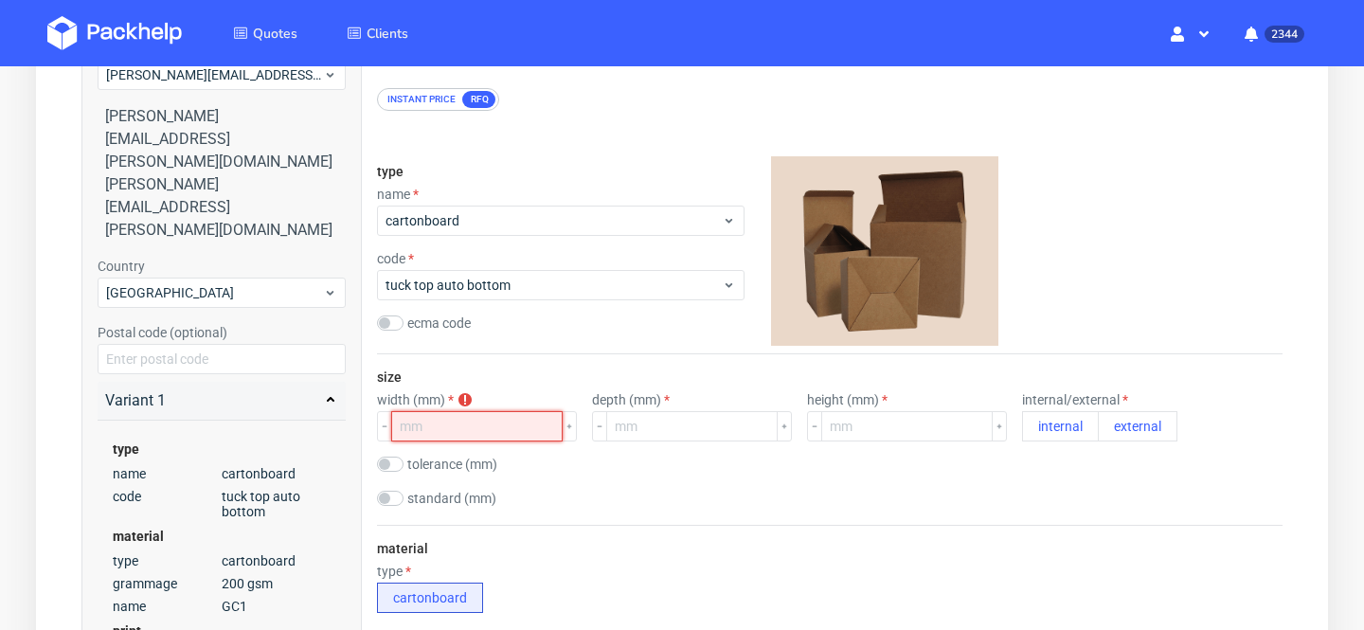
scroll to position [194, 0]
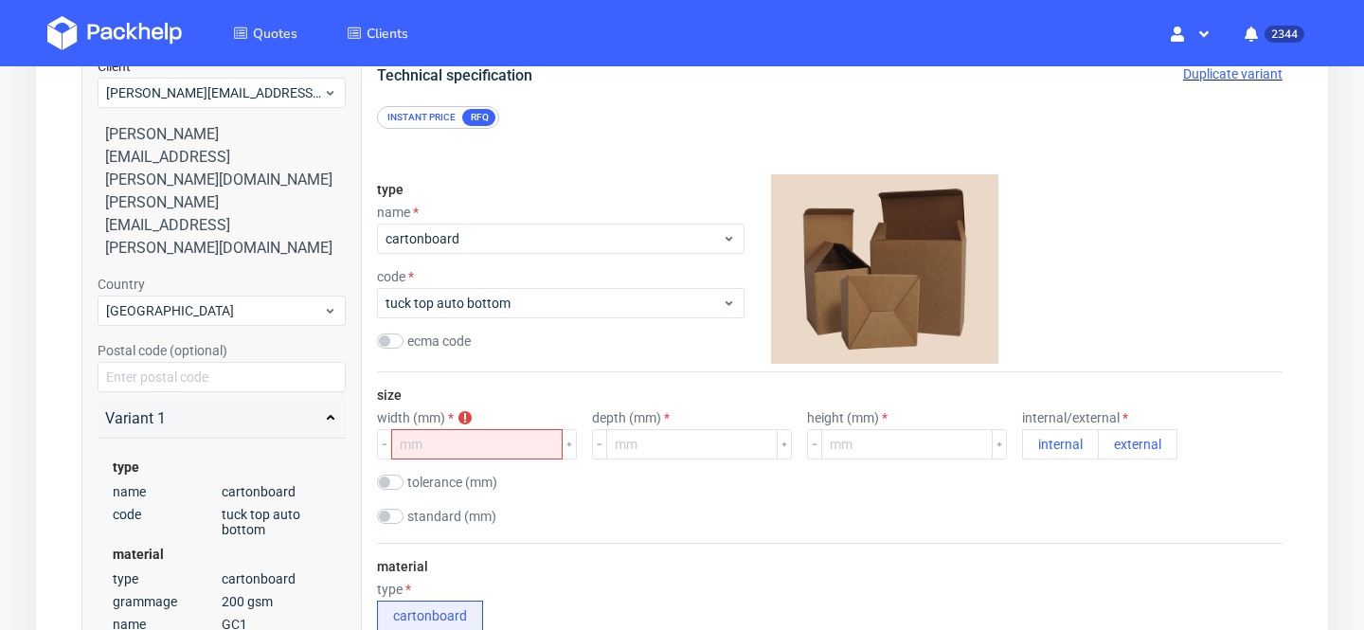
click at [412, 121] on div "Instant price" at bounding box center [421, 117] width 83 height 17
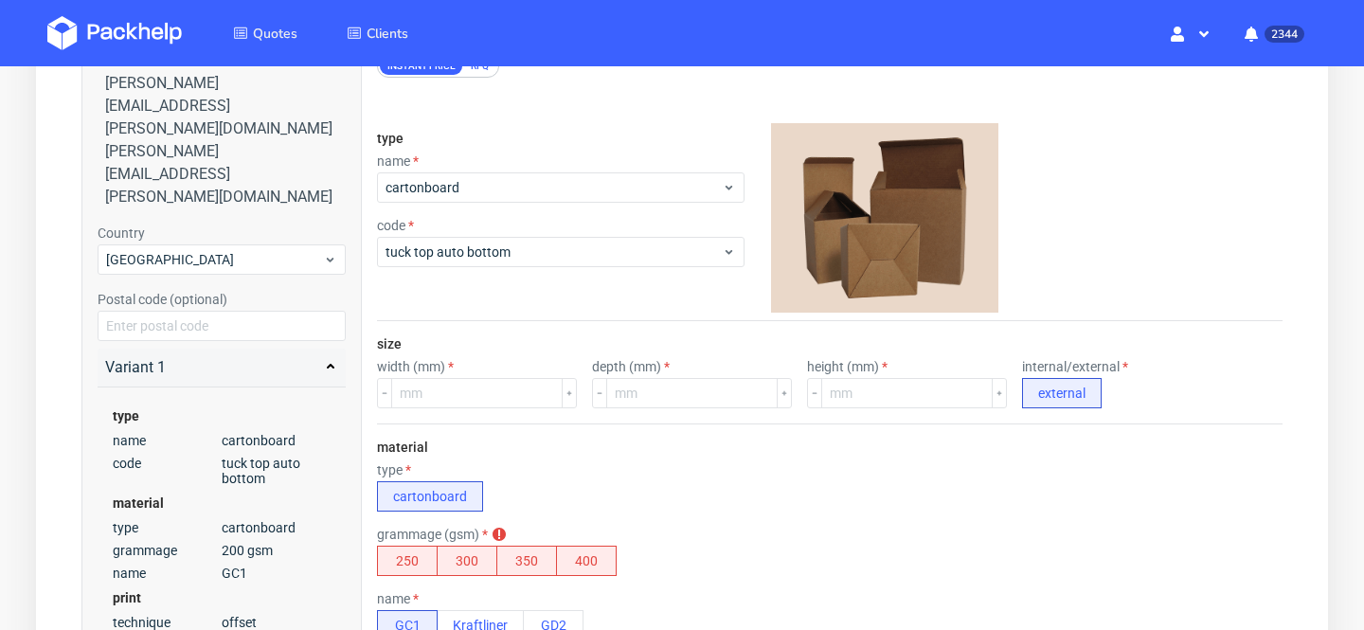
scroll to position [298, 0]
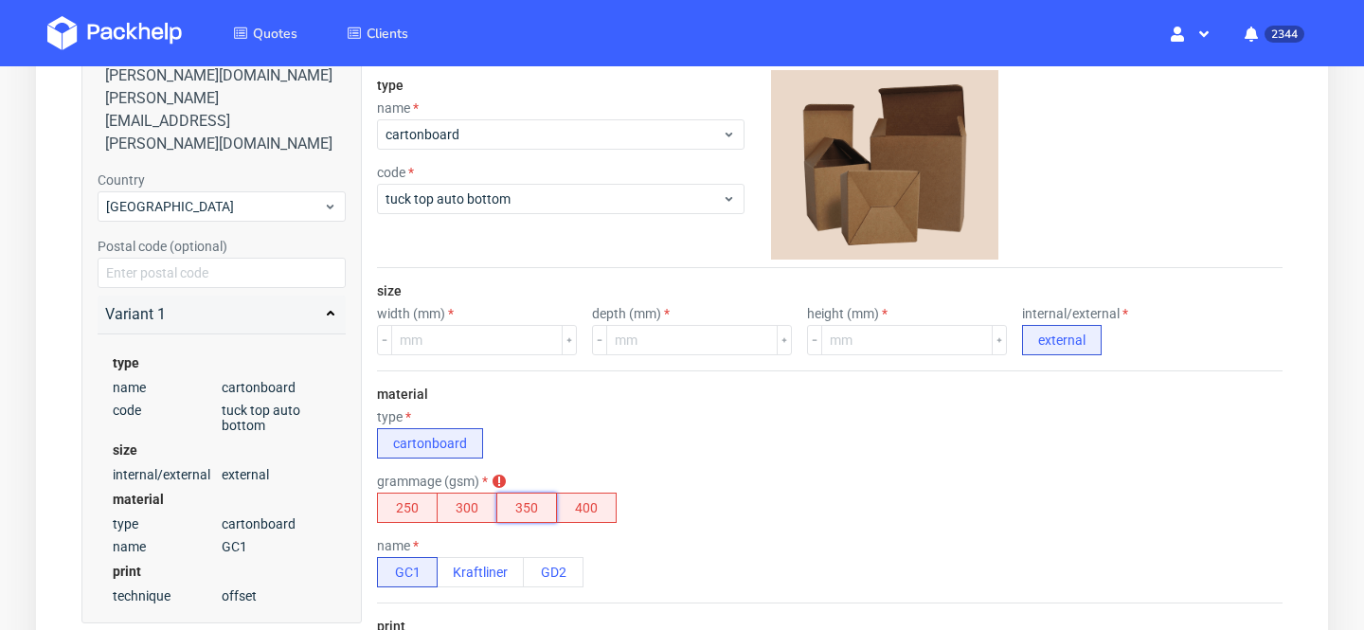
click at [515, 514] on button "350" at bounding box center [526, 508] width 61 height 30
click at [666, 454] on div "type cartonboard" at bounding box center [830, 433] width 906 height 49
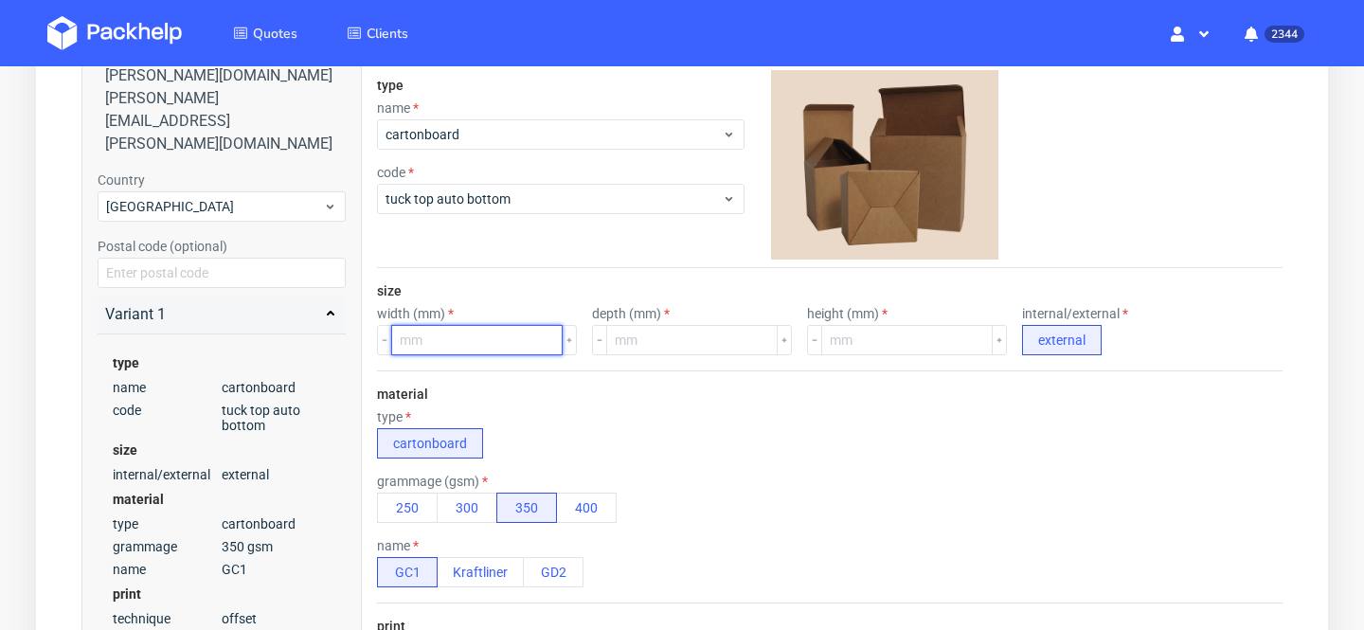
click at [522, 332] on input "number" at bounding box center [476, 340] width 171 height 30
type input "187"
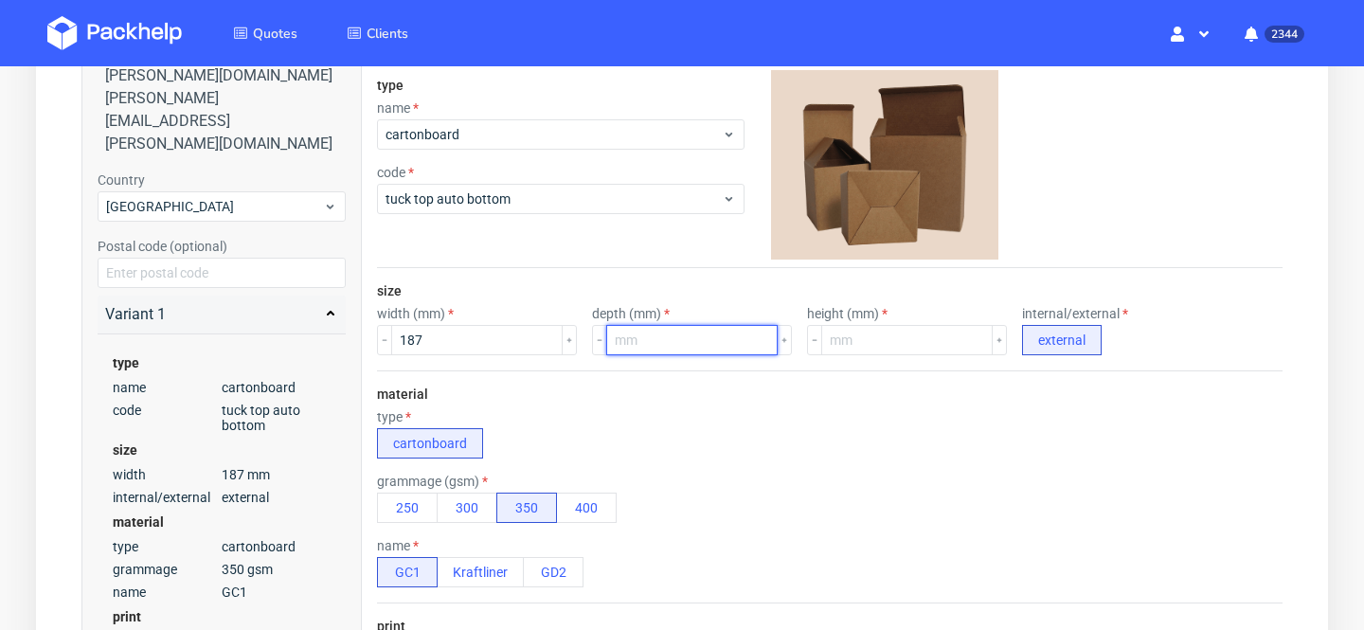
click at [641, 327] on input "number" at bounding box center [691, 340] width 171 height 30
type input "76"
click at [886, 355] on div "size width (mm) 187 depth (mm) 76 height (mm) internal/external external" at bounding box center [830, 319] width 906 height 102
click at [883, 346] on input "number" at bounding box center [906, 340] width 171 height 30
type input "33"
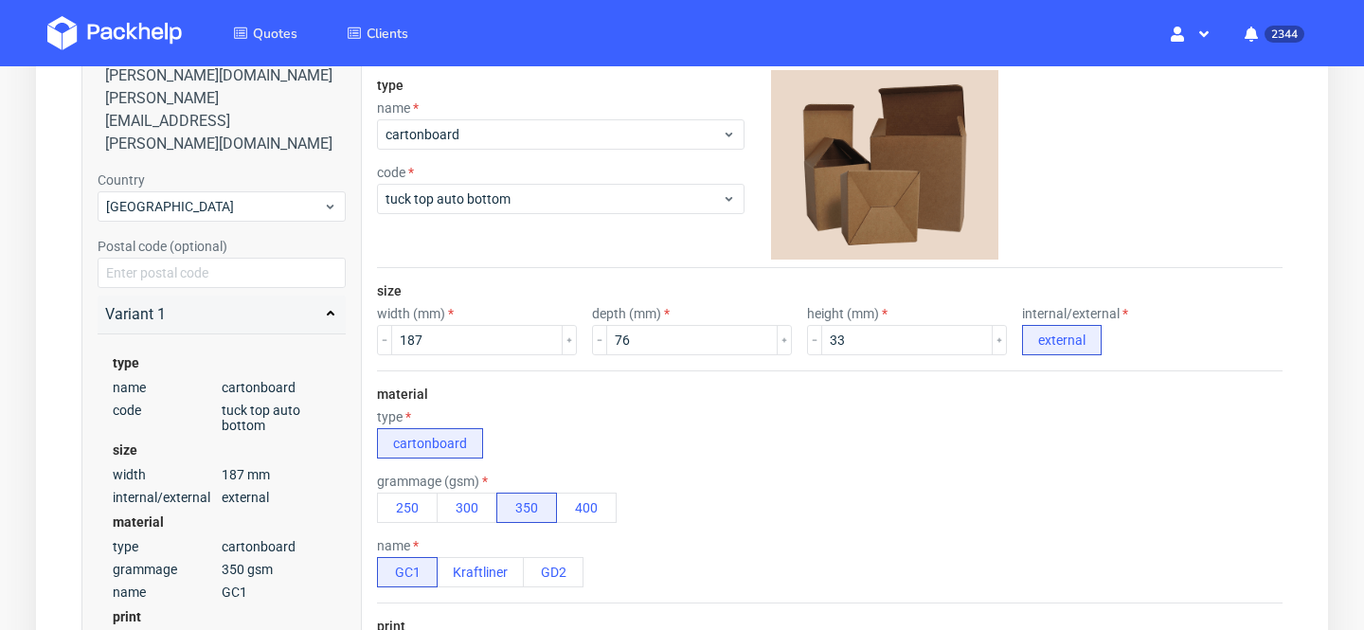
click at [895, 450] on div "type cartonboard" at bounding box center [830, 433] width 906 height 49
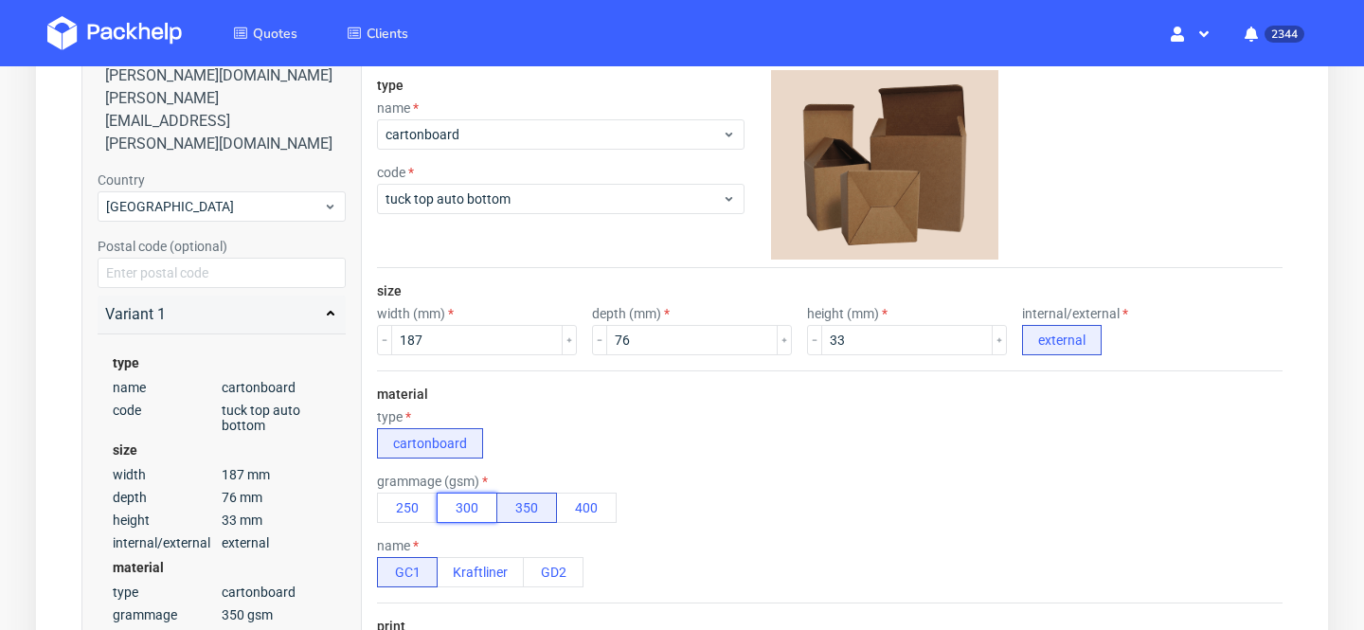
click at [467, 508] on button "300" at bounding box center [467, 508] width 61 height 30
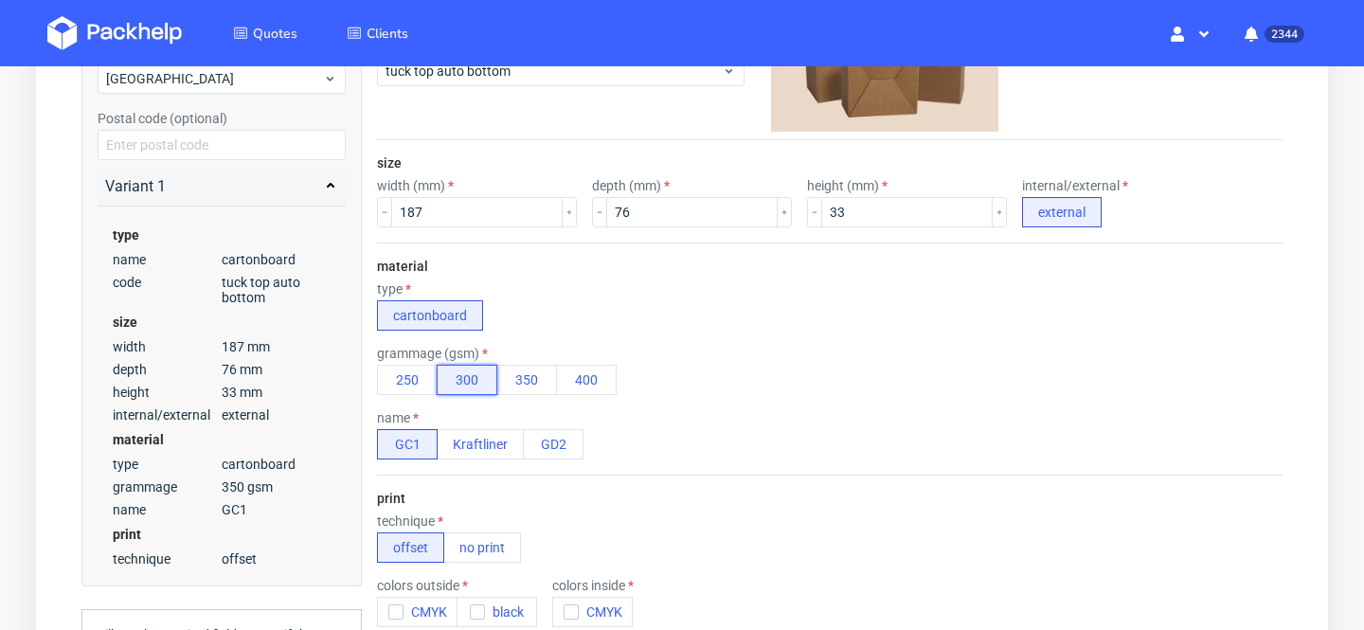
scroll to position [479, 0]
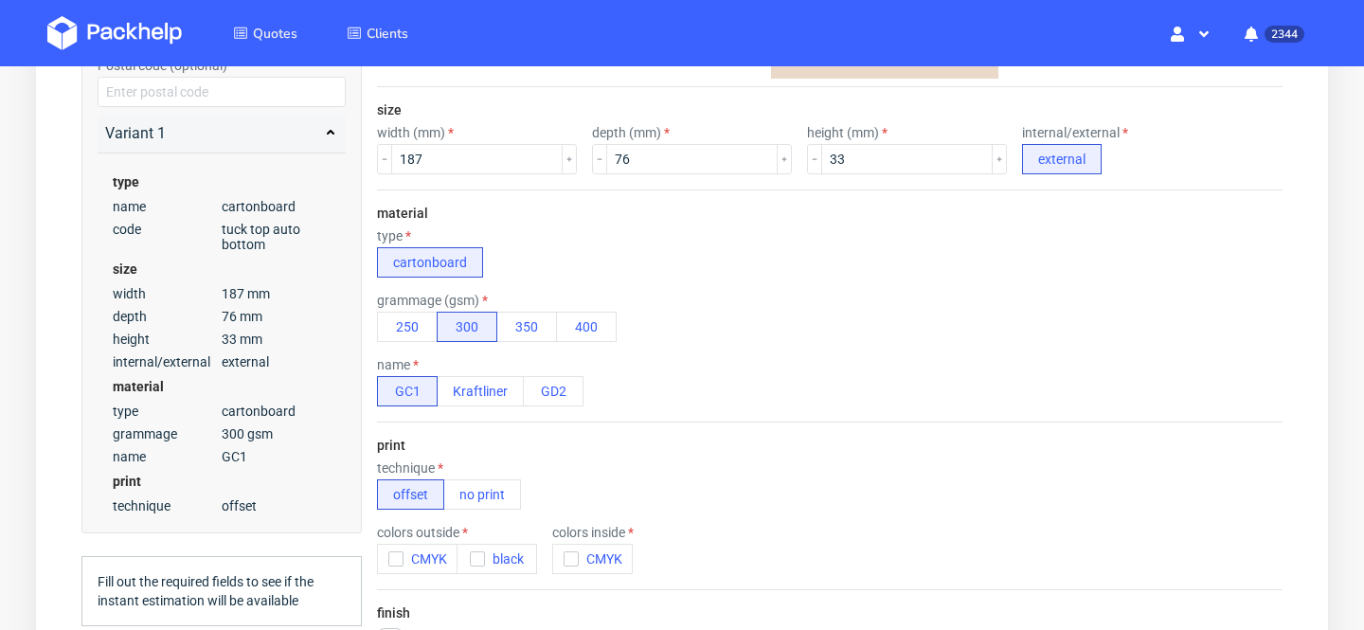
click at [711, 452] on div "print technique offset no print colors outside CMYK black colors inside CMYK" at bounding box center [830, 506] width 906 height 168
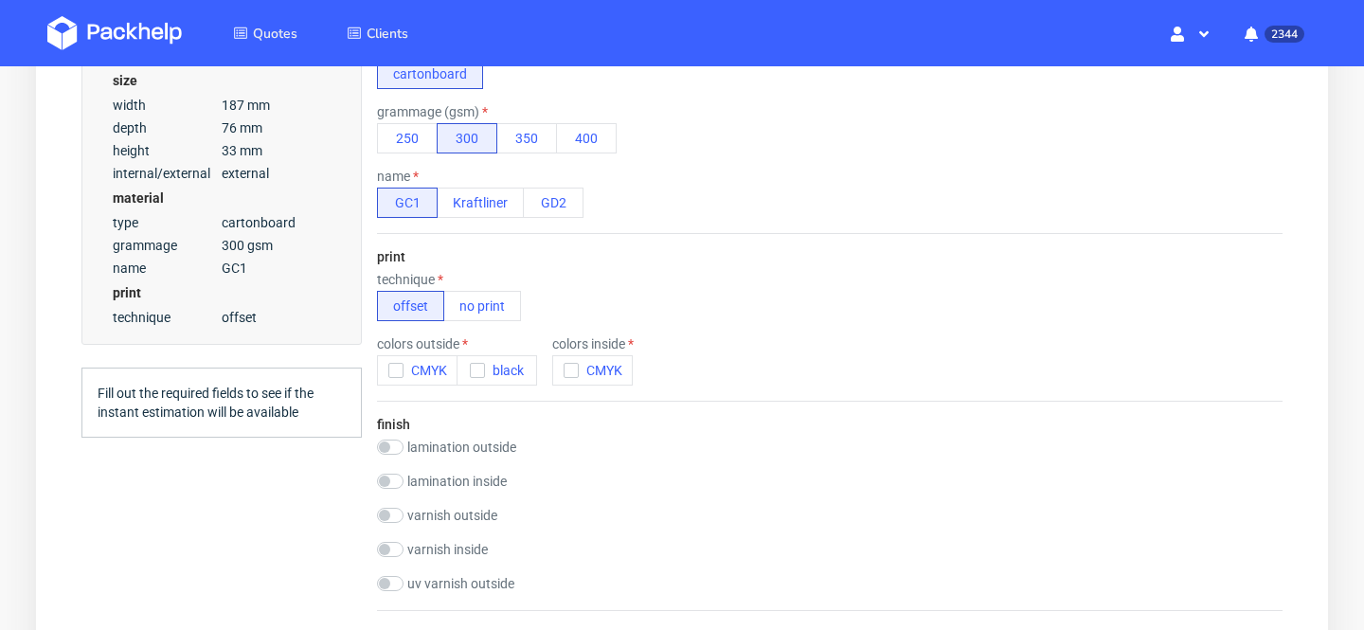
scroll to position [714, 0]
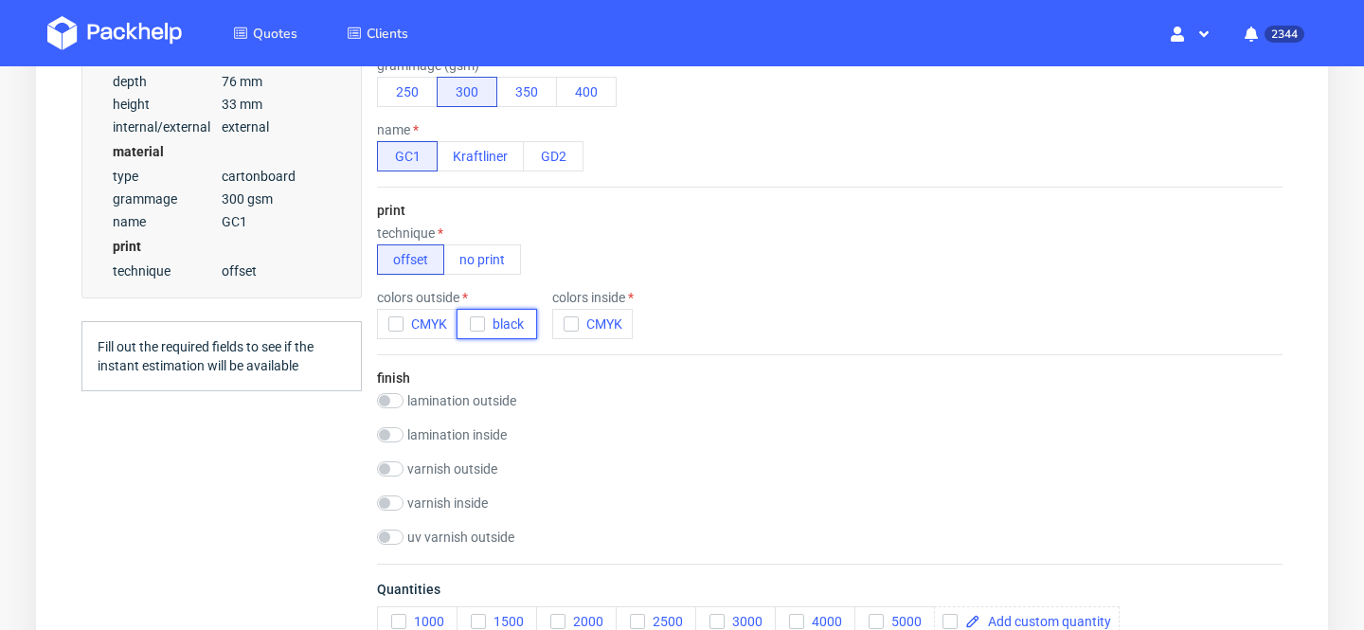
click at [496, 320] on span "black" at bounding box center [504, 323] width 39 height 15
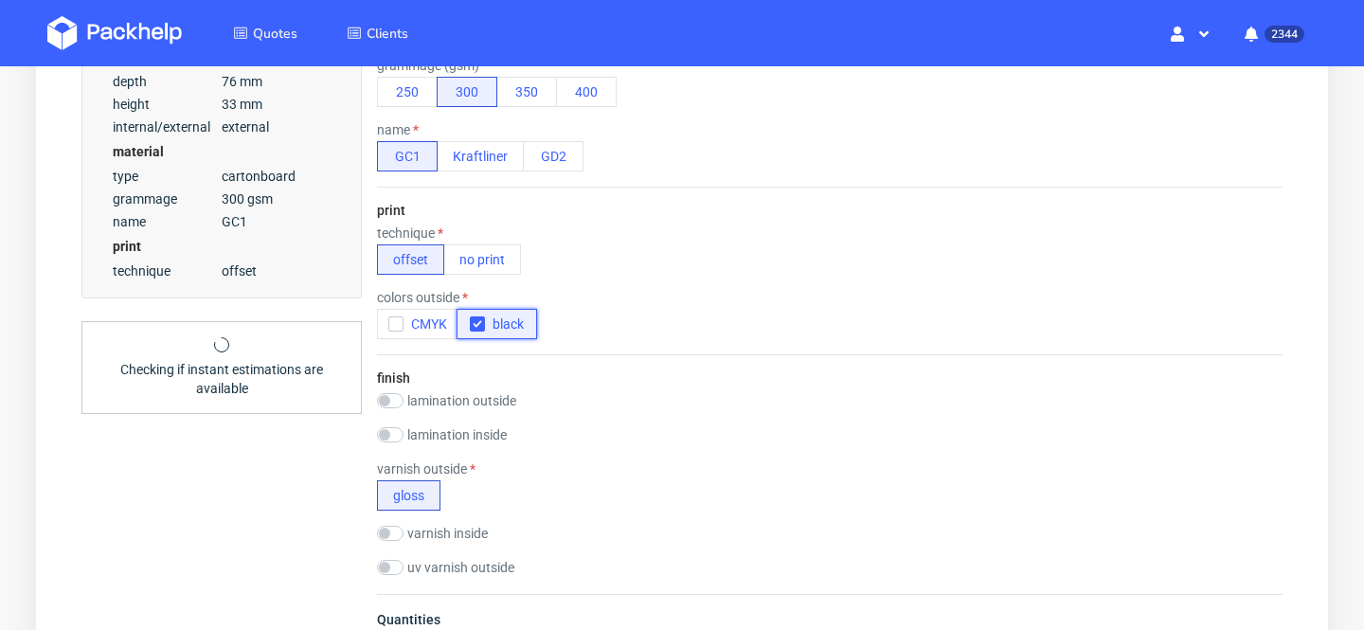
scroll to position [1130, 0]
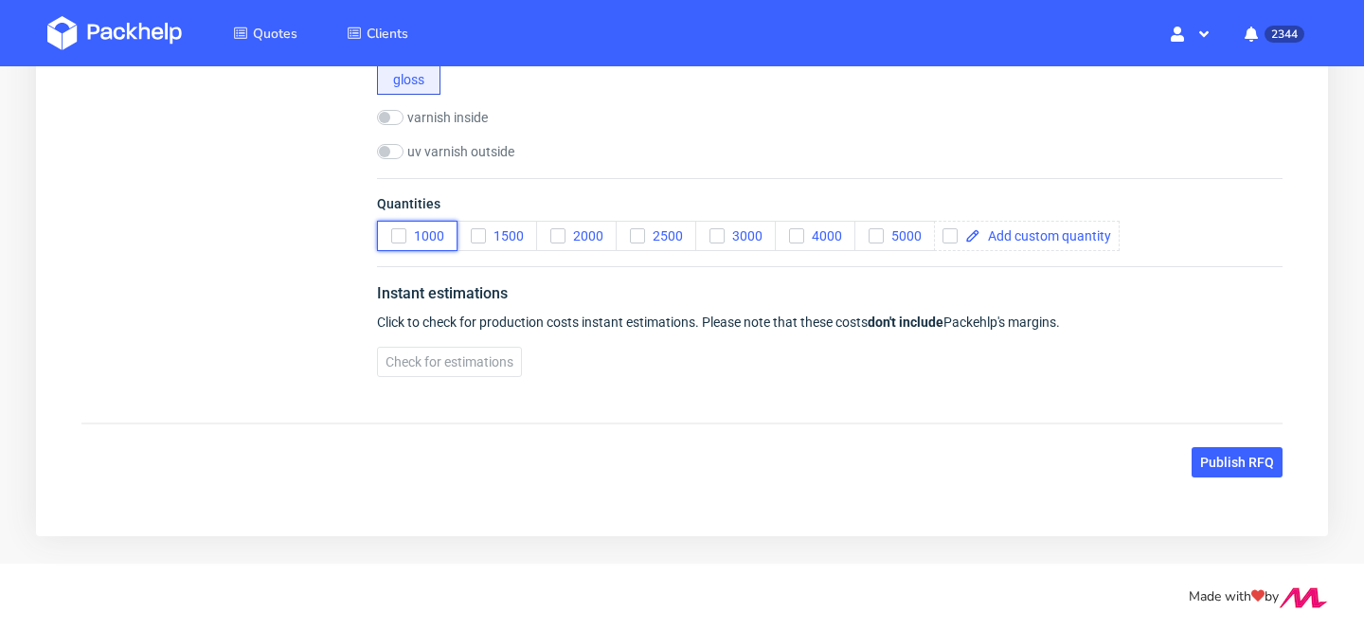
click at [440, 238] on span "1000" at bounding box center [425, 235] width 38 height 15
click at [454, 350] on button "Check for estimations" at bounding box center [449, 362] width 145 height 30
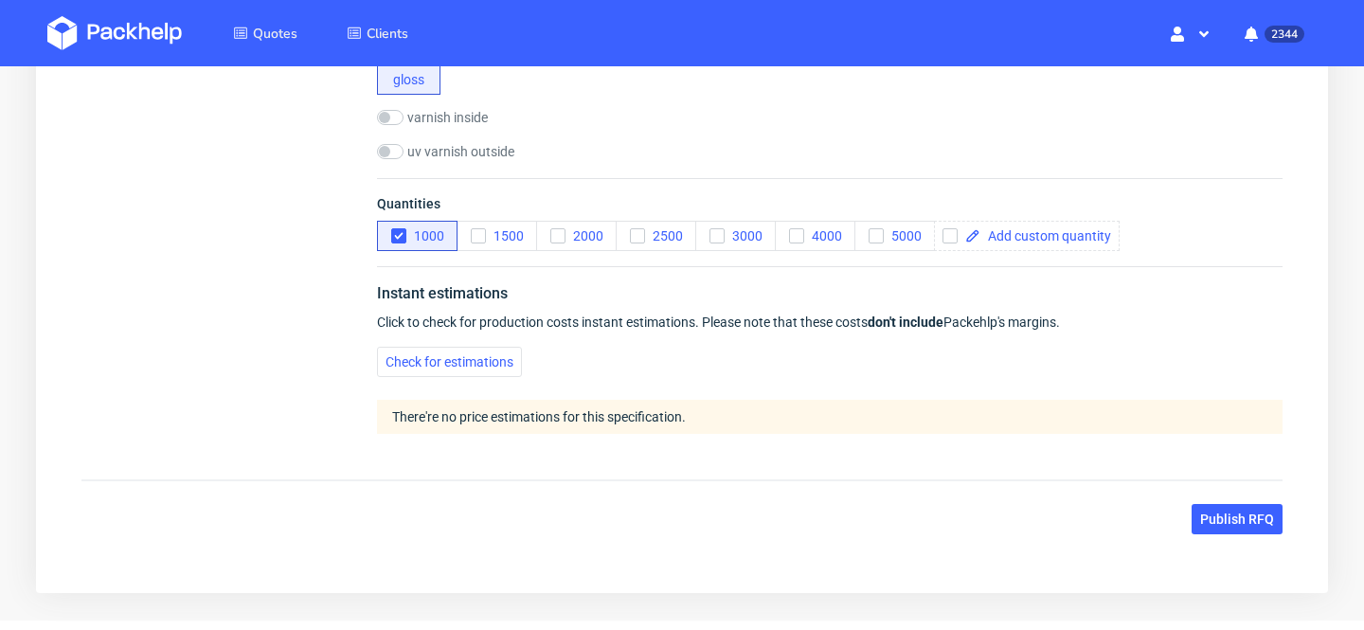
scroll to position [0, 0]
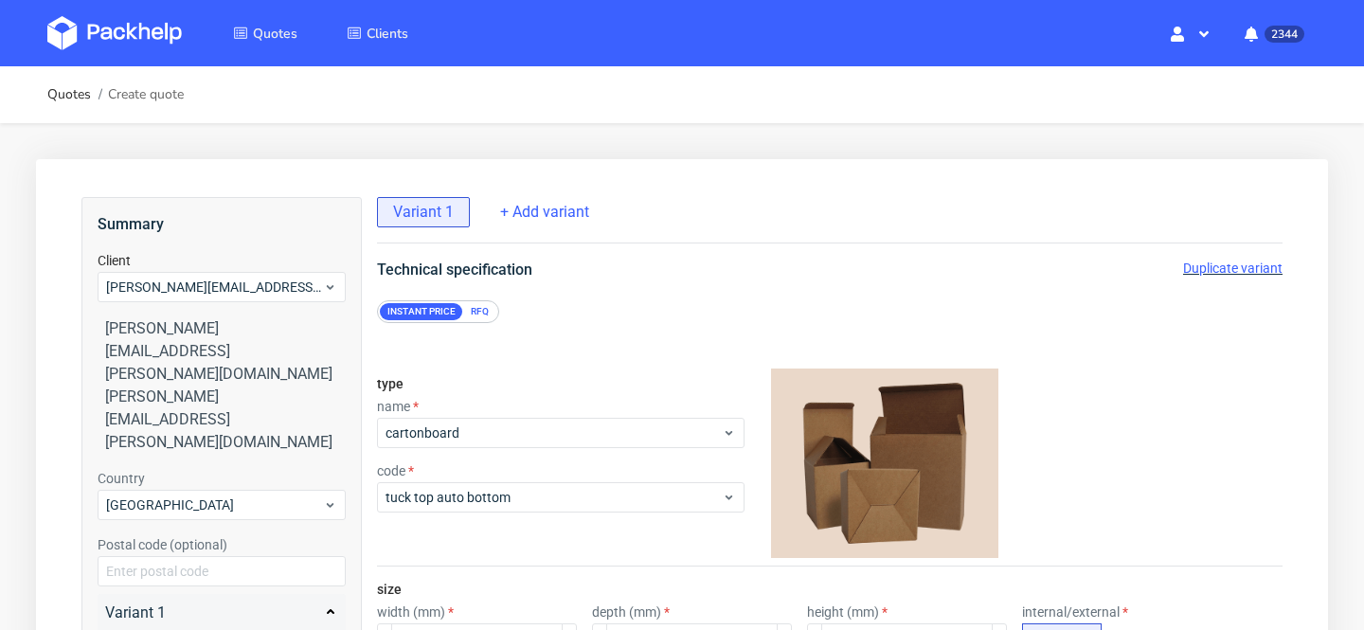
click at [494, 307] on div "Instant price RFQ" at bounding box center [438, 311] width 122 height 23
click at [483, 309] on div "RFQ" at bounding box center [479, 311] width 33 height 17
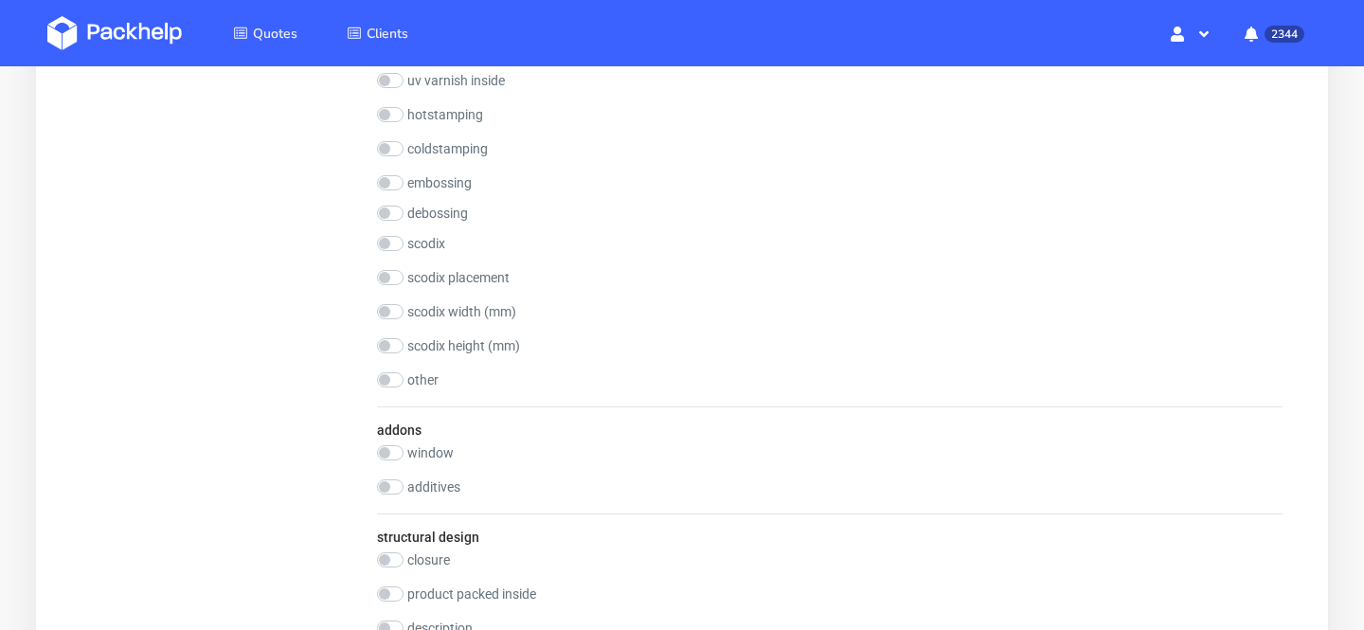
scroll to position [1892, 0]
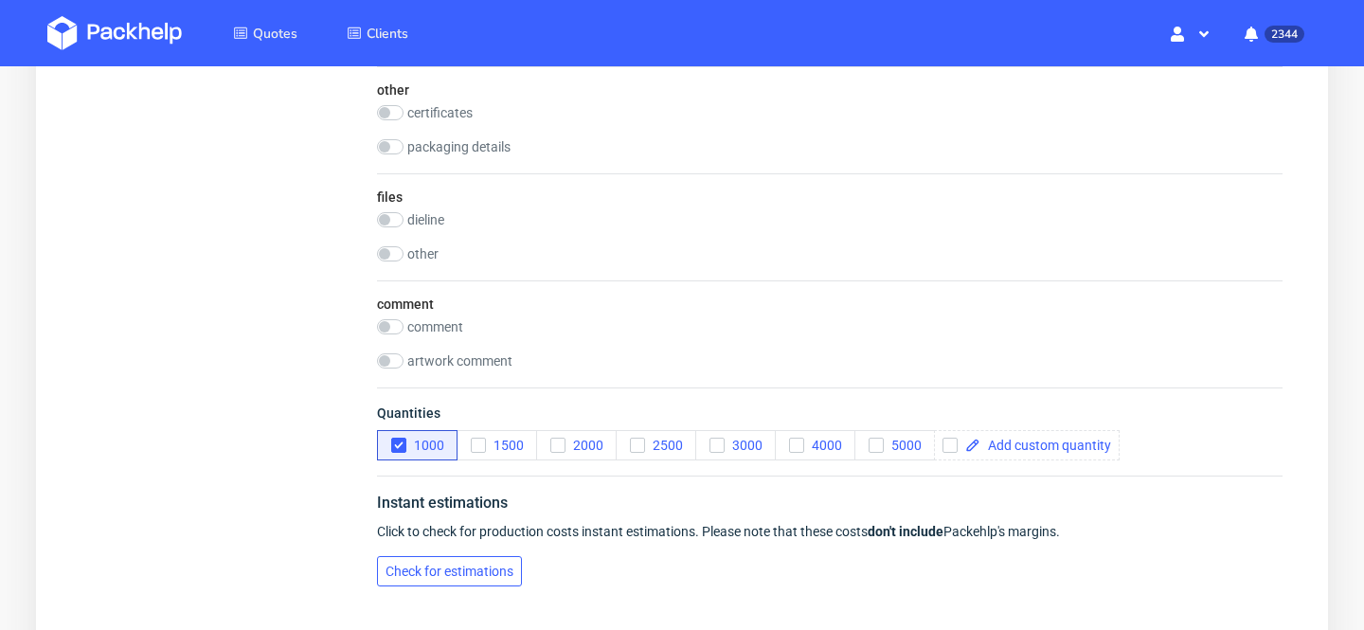
click at [462, 576] on span "Check for estimations" at bounding box center [450, 571] width 128 height 13
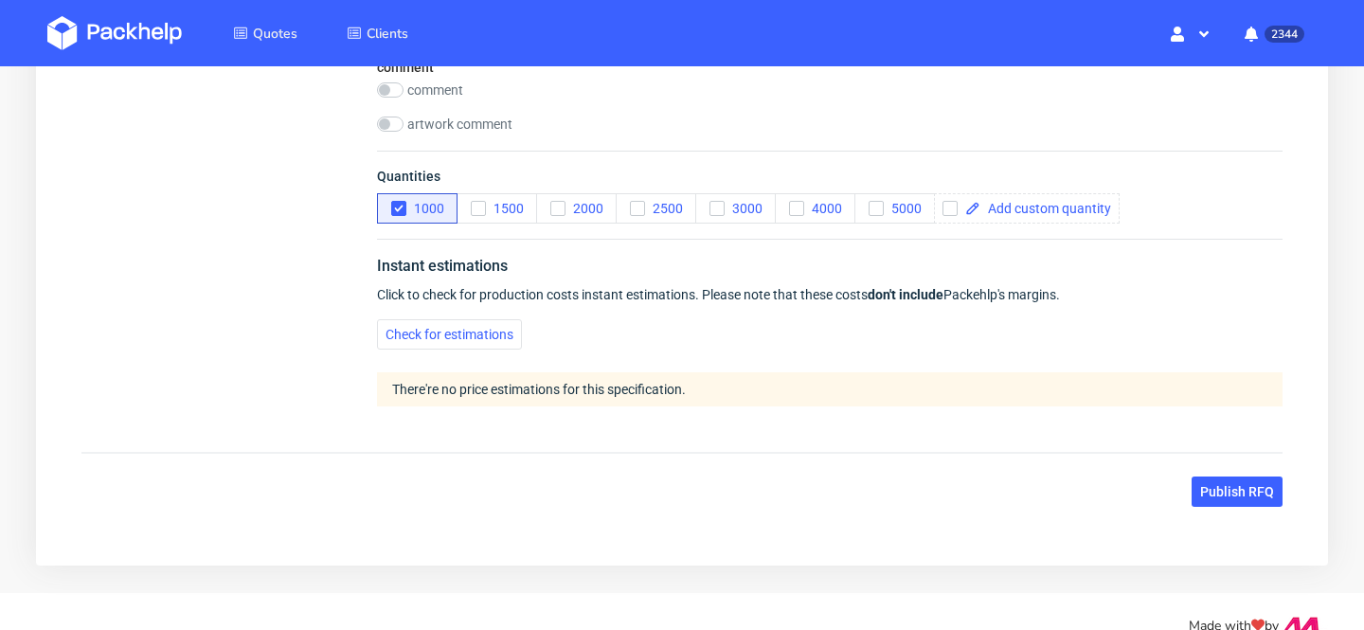
scroll to position [2158, 0]
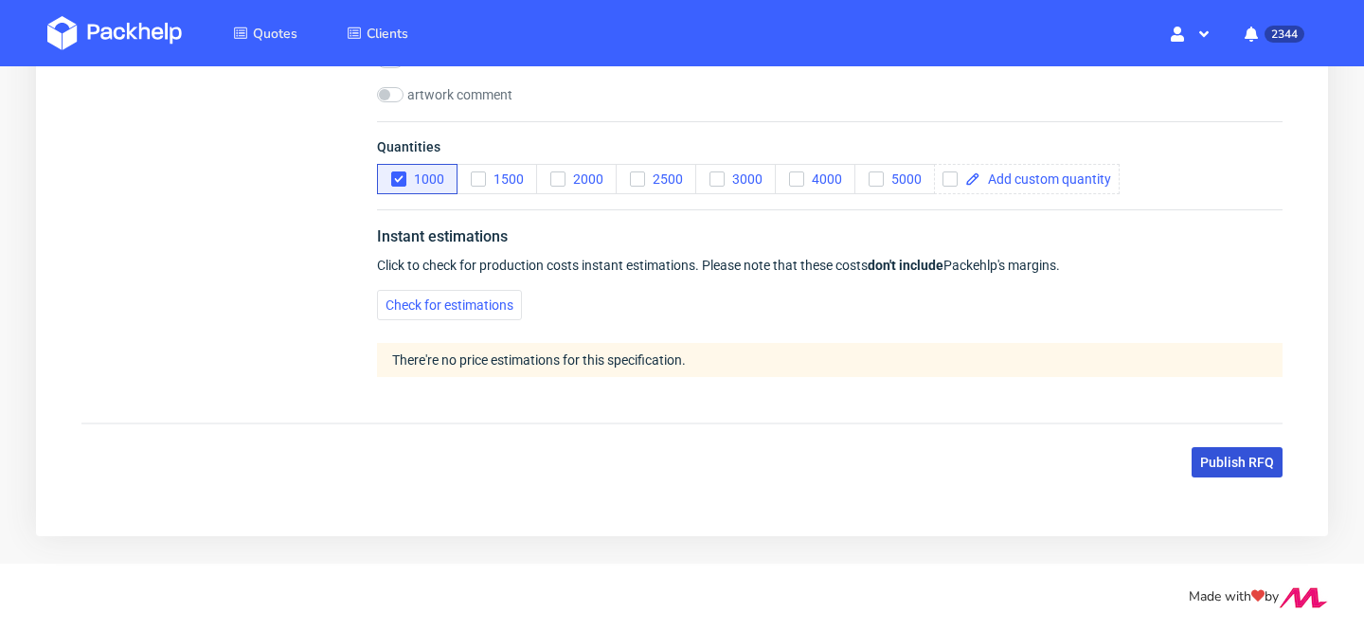
click at [1225, 463] on span "Publish RFQ" at bounding box center [1237, 462] width 74 height 13
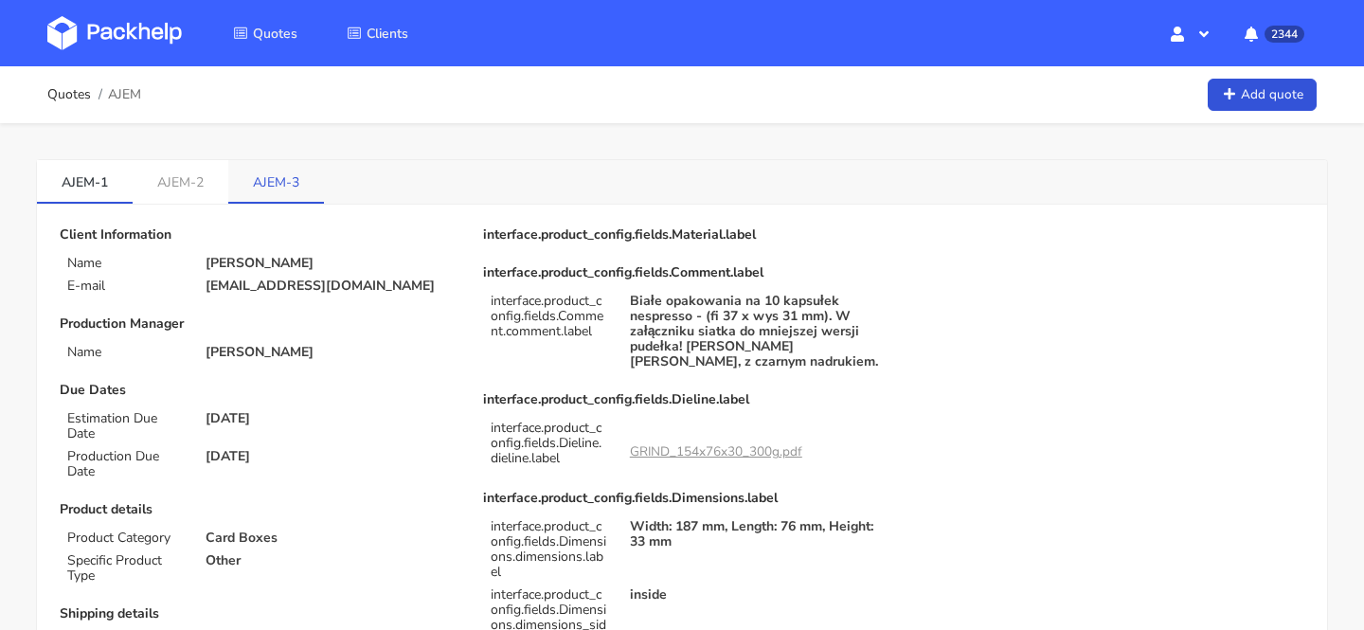
click at [301, 183] on link "AJEM-3" at bounding box center [276, 181] width 96 height 42
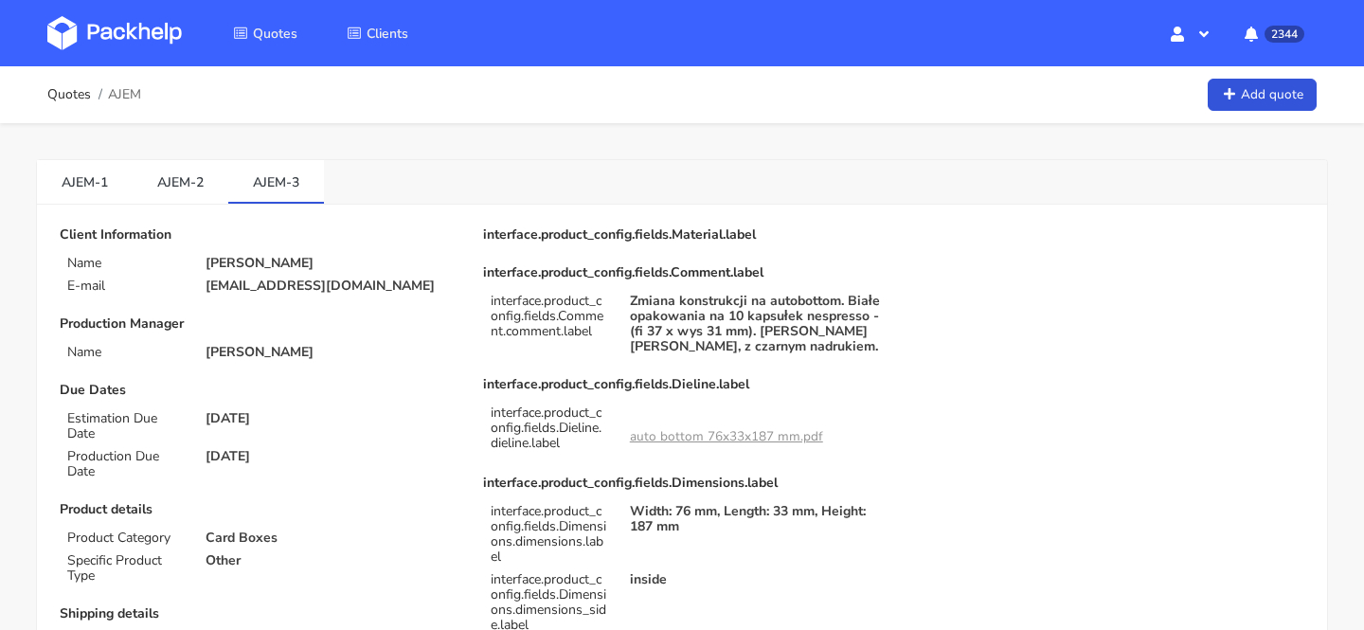
click at [669, 363] on div "interface.product_config.fields.Material.label interface.product_config.fields.…" at bounding box center [681, 489] width 423 height 525
click at [700, 439] on link "auto bottom 76x33x187 mm.pdf" at bounding box center [726, 436] width 193 height 18
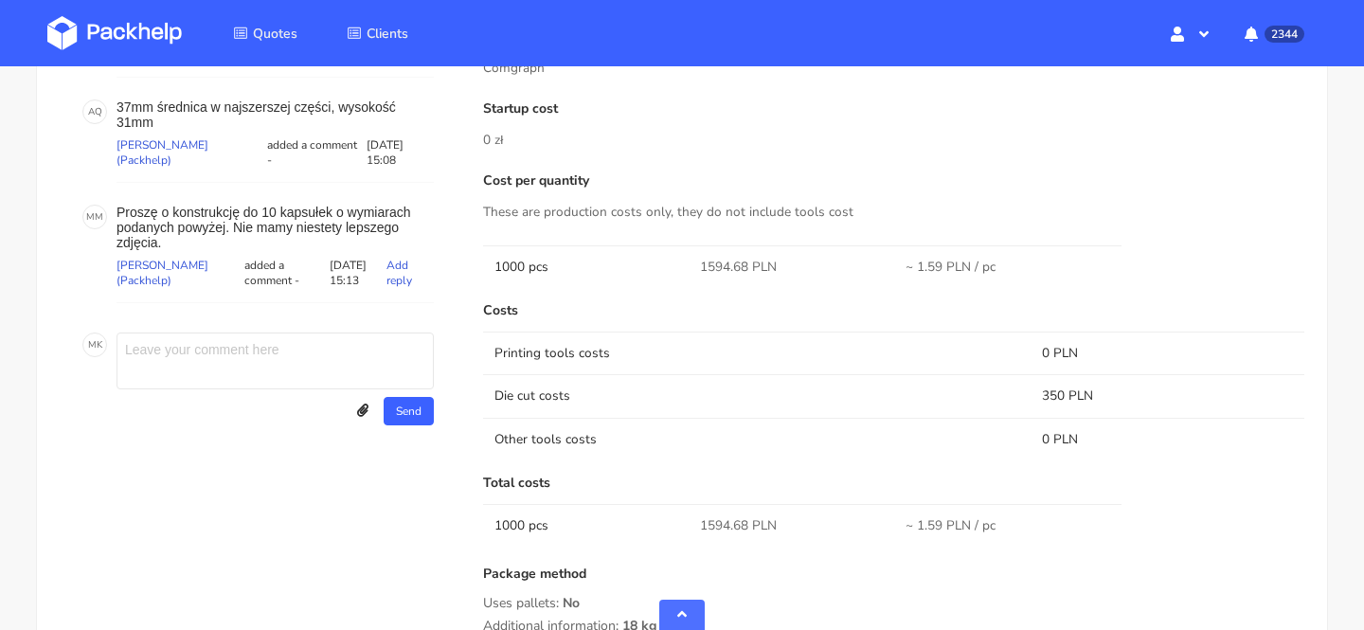
scroll to position [894, 0]
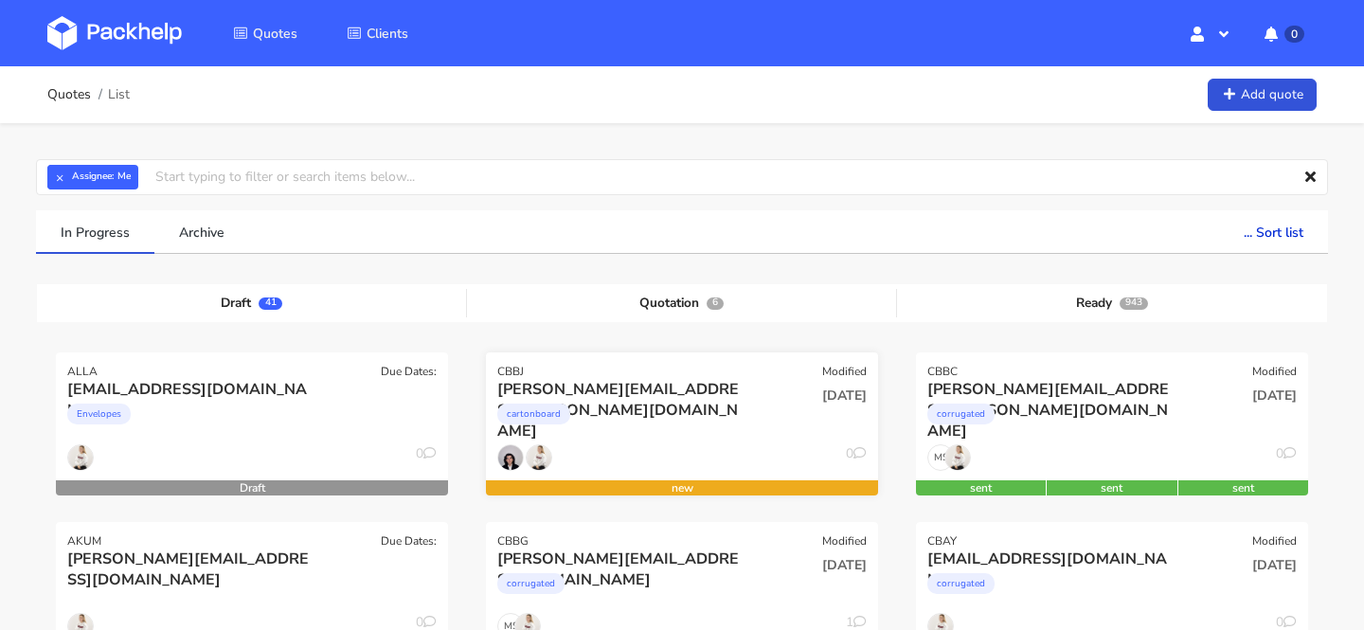
click at [691, 399] on div "[PERSON_NAME][EMAIL_ADDRESS][PERSON_NAME][DOMAIN_NAME]" at bounding box center [622, 389] width 251 height 21
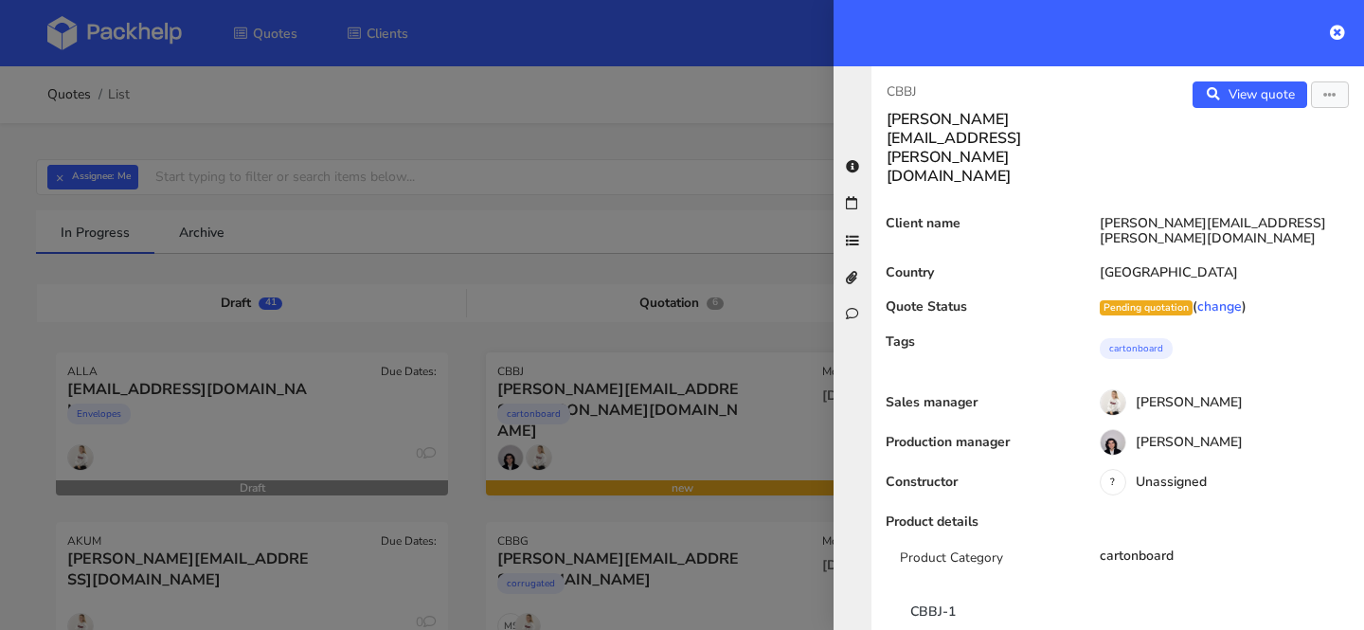
scroll to position [1088, 0]
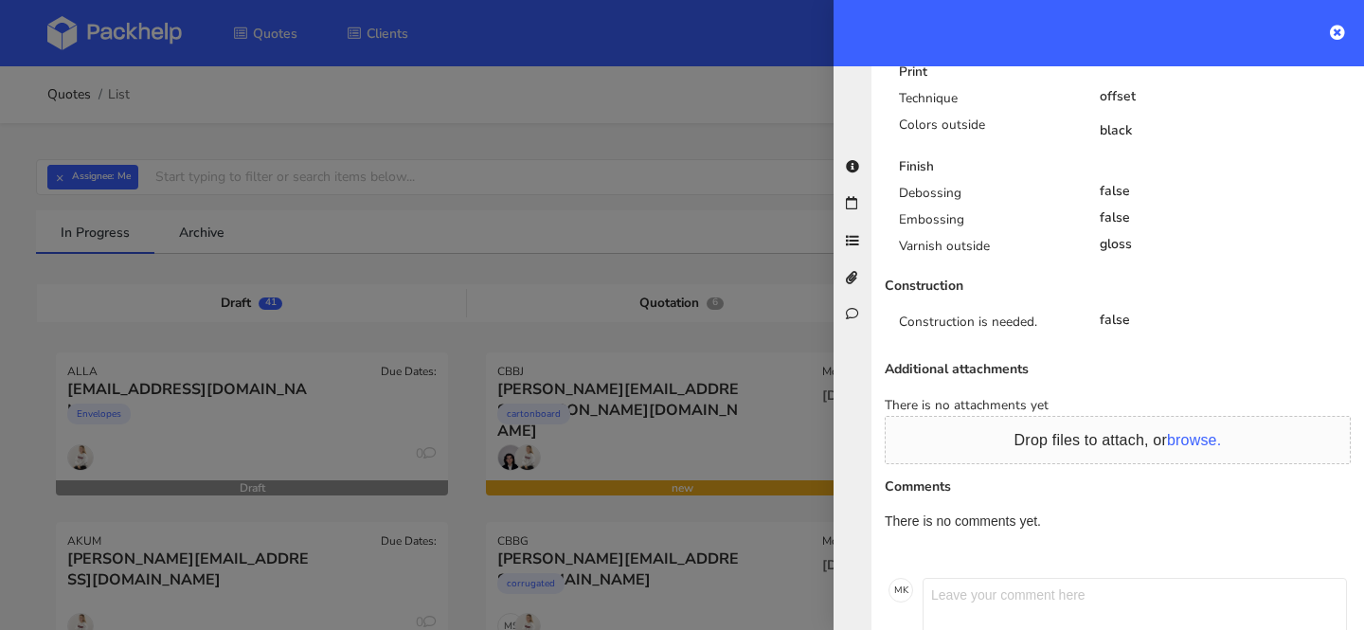
click at [985, 578] on textarea at bounding box center [1135, 606] width 424 height 57
type textarea "reorder:"
paste textarea "[URL][DOMAIN_NAME]"
type textarea "[URL][DOMAIN_NAME]"
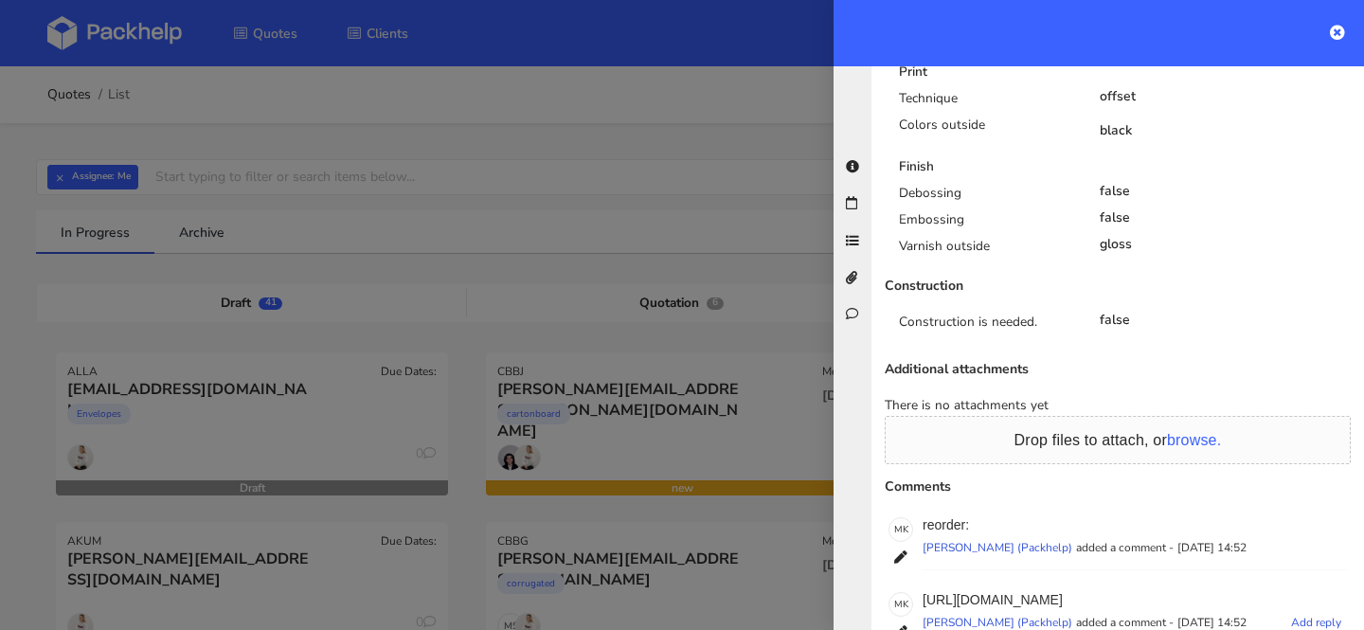
click at [1056, 592] on p "[URL][DOMAIN_NAME]" at bounding box center [1135, 599] width 424 height 15
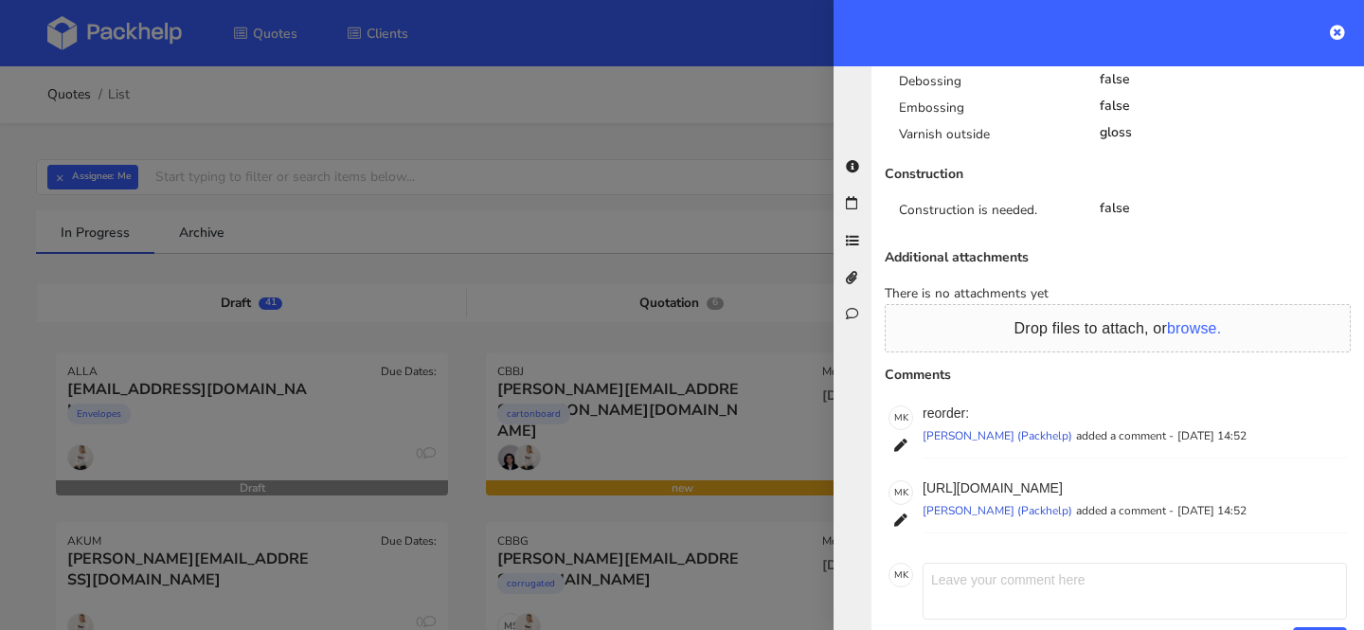
click at [491, 225] on div at bounding box center [682, 315] width 1364 height 630
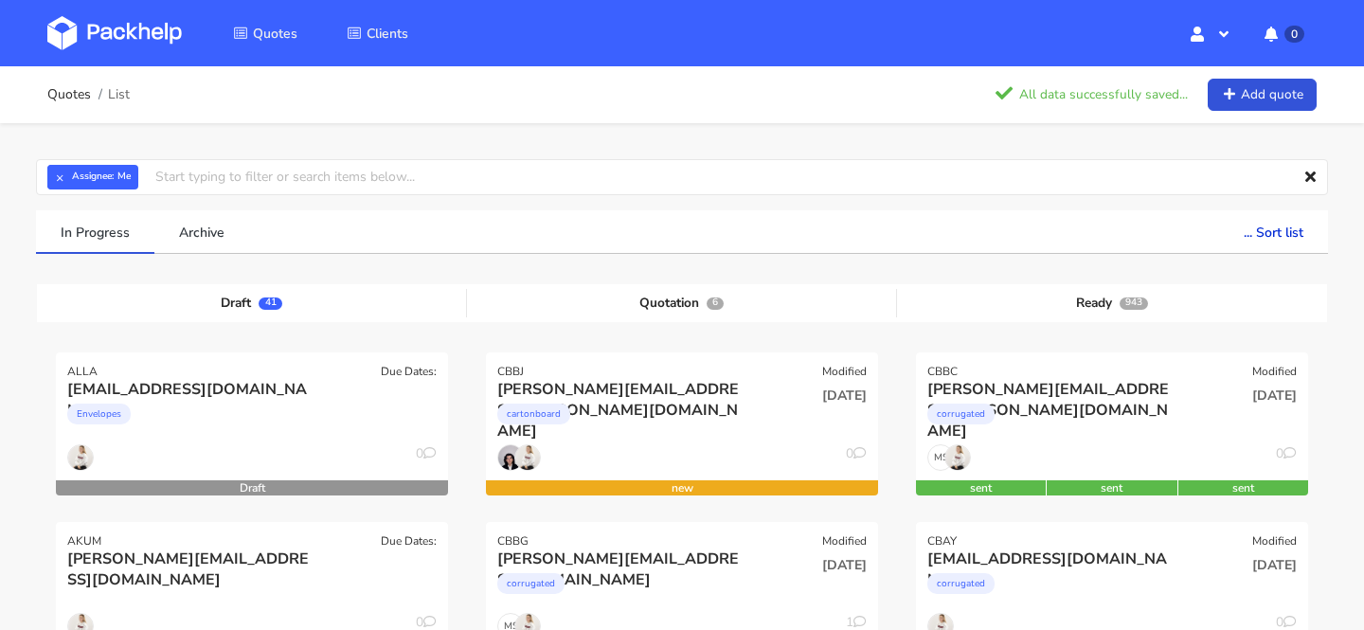
click at [491, 225] on ul "In Progress Archive ... Sort list Last added From old to new Last updated Estim…" at bounding box center [682, 232] width 1292 height 44
